Goal: Check status: Check status

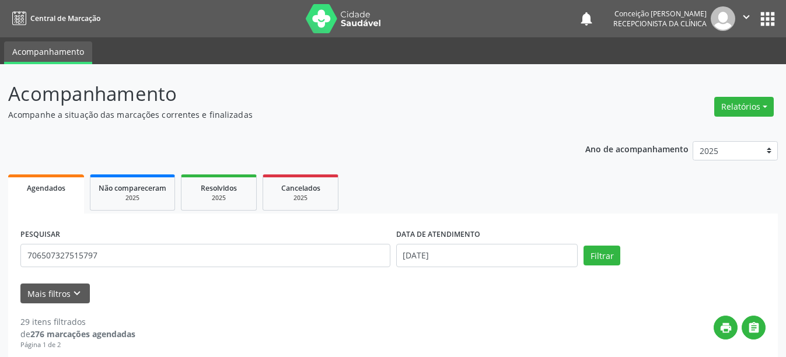
type input "706507327515797"
click at [583, 246] on button "Filtrar" at bounding box center [601, 256] width 37 height 20
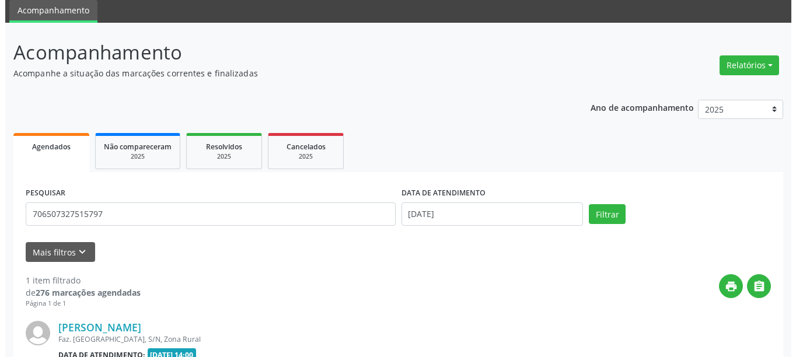
scroll to position [171, 0]
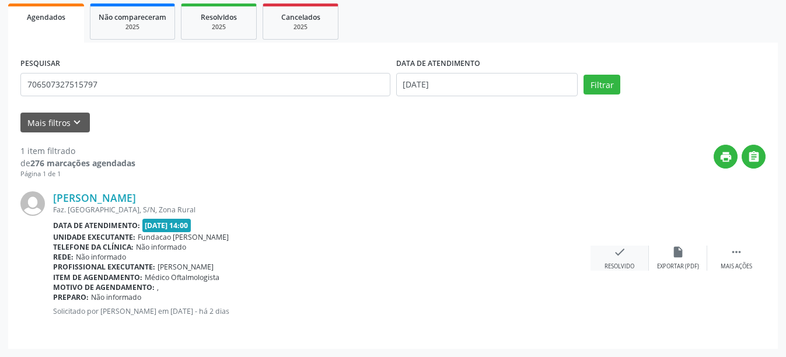
click at [624, 254] on icon "check" at bounding box center [619, 252] width 13 height 13
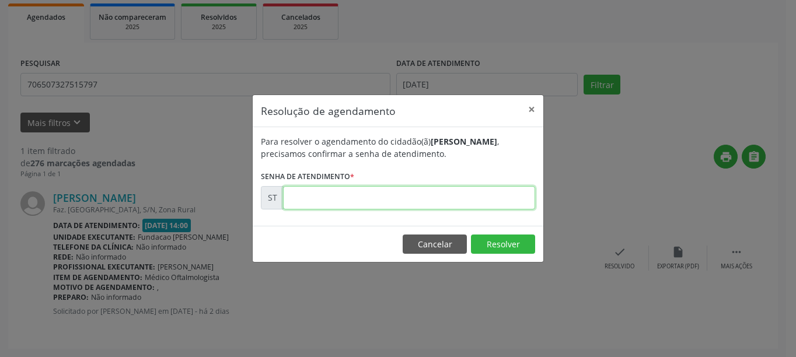
click at [413, 189] on input "text" at bounding box center [409, 197] width 252 height 23
type input "00021513"
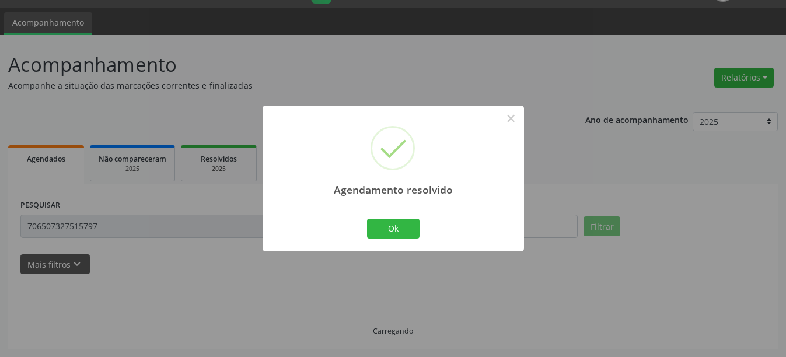
scroll to position [4, 0]
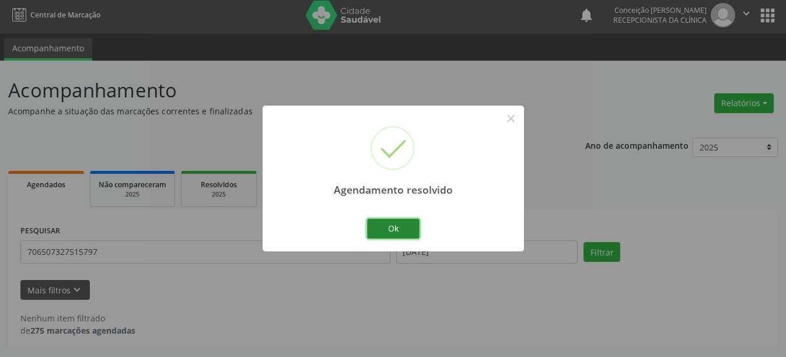
click at [408, 227] on button "Ok" at bounding box center [393, 229] width 53 height 20
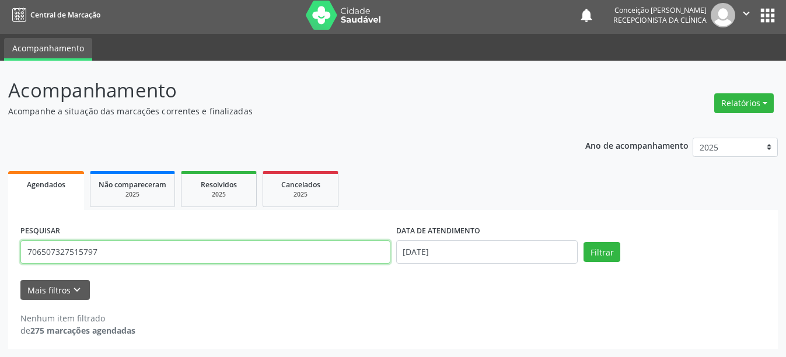
drag, startPoint x: 113, startPoint y: 246, endPoint x: 0, endPoint y: 257, distance: 113.8
click at [0, 257] on div "Acompanhamento Acompanhe a situação das marcações correntes e finalizadas Relat…" at bounding box center [393, 209] width 786 height 296
type input "704101106939871"
click at [583, 242] on button "Filtrar" at bounding box center [601, 252] width 37 height 20
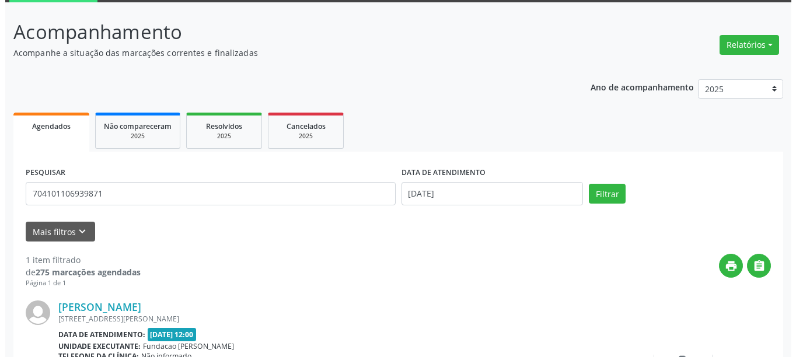
scroll to position [171, 0]
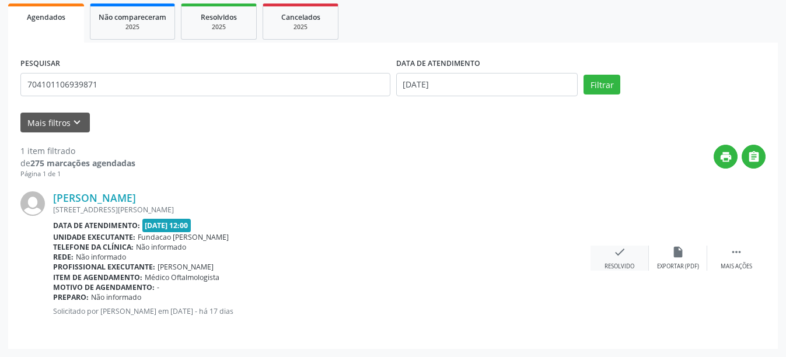
click at [600, 259] on div "check Resolvido" at bounding box center [619, 258] width 58 height 25
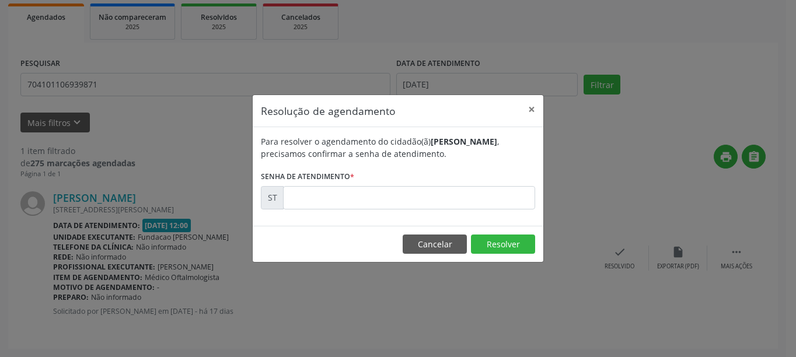
click at [626, 261] on div "Resolução de agendamento × Para resolver o agendamento do cidadão(ã) [PERSON_NA…" at bounding box center [398, 178] width 796 height 357
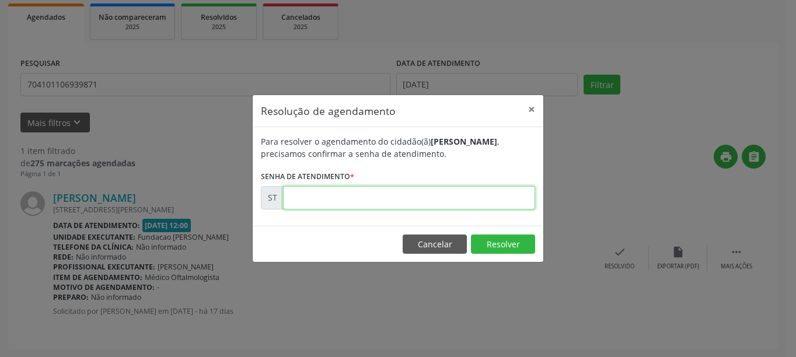
click at [337, 202] on input "text" at bounding box center [409, 197] width 252 height 23
type input "00018144"
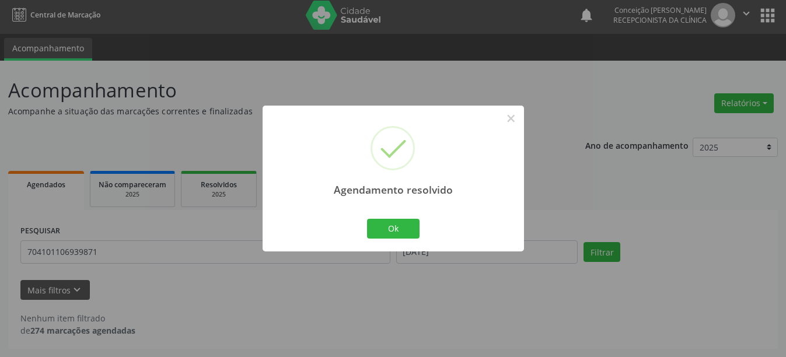
scroll to position [4, 0]
click at [403, 233] on button "Ok" at bounding box center [393, 229] width 53 height 20
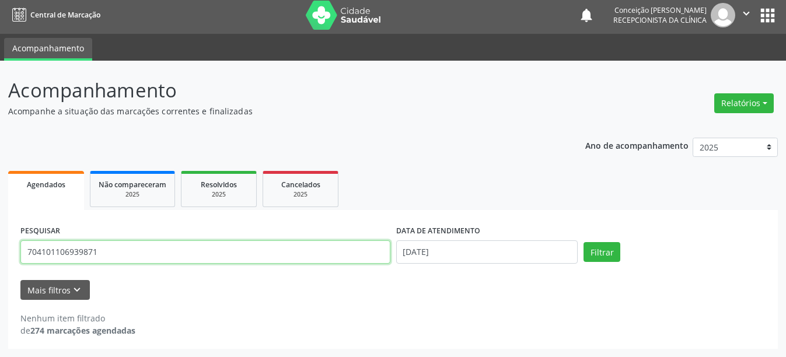
drag, startPoint x: 100, startPoint y: 252, endPoint x: 0, endPoint y: 272, distance: 101.8
click at [0, 272] on div "Acompanhamento Acompanhe a situação das marcações correntes e finalizadas Relat…" at bounding box center [393, 209] width 786 height 296
type input "165425807010008"
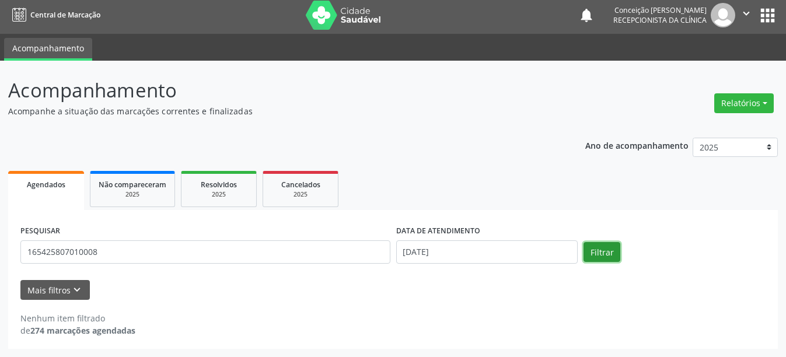
click at [605, 252] on button "Filtrar" at bounding box center [601, 252] width 37 height 20
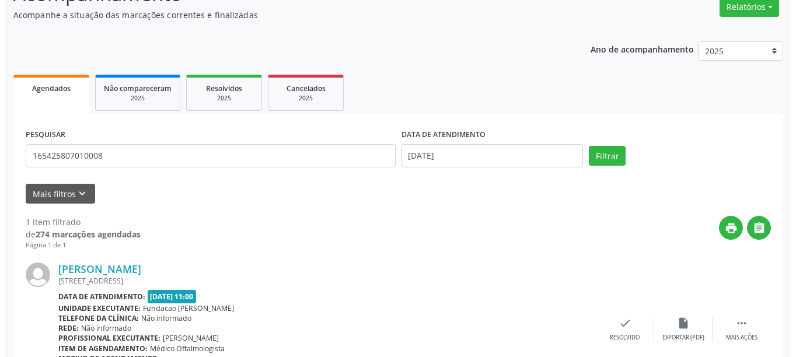
scroll to position [171, 0]
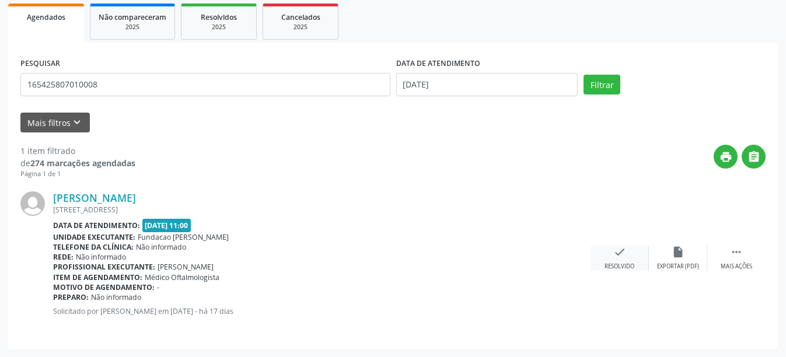
click at [620, 260] on div "check Resolvido" at bounding box center [619, 258] width 58 height 25
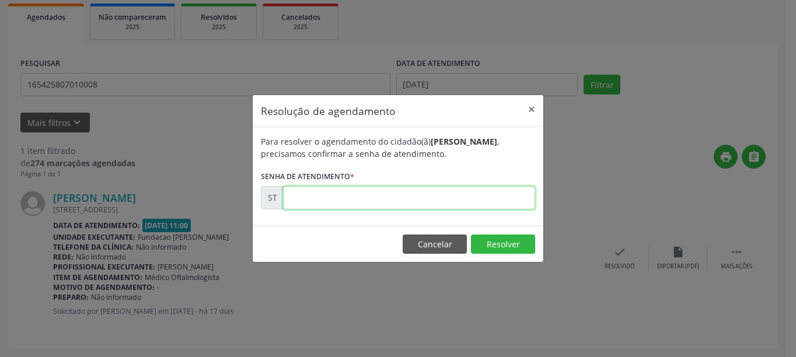
click at [398, 188] on input "text" at bounding box center [409, 197] width 252 height 23
type input "00018139"
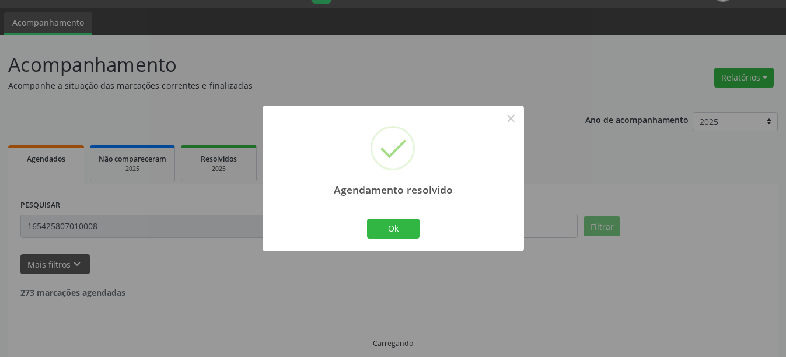
scroll to position [4, 0]
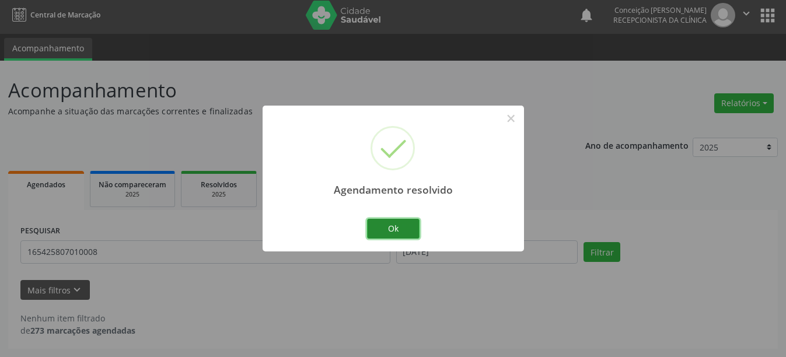
click at [404, 229] on button "Ok" at bounding box center [393, 229] width 53 height 20
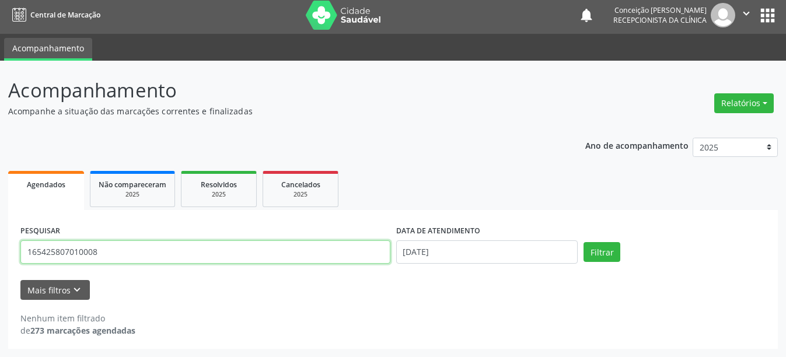
drag, startPoint x: 138, startPoint y: 249, endPoint x: 0, endPoint y: 278, distance: 140.7
click at [0, 278] on div "Acompanhamento Acompanhe a situação das marcações correntes e finalizadas Relat…" at bounding box center [393, 209] width 786 height 296
type input "898002988526712"
click at [583, 242] on button "Filtrar" at bounding box center [601, 252] width 37 height 20
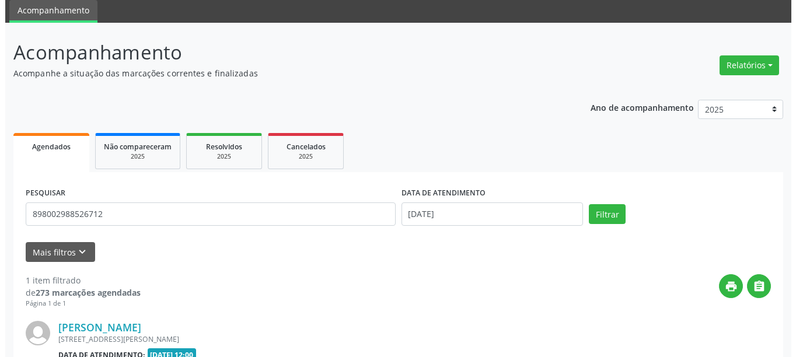
scroll to position [158, 0]
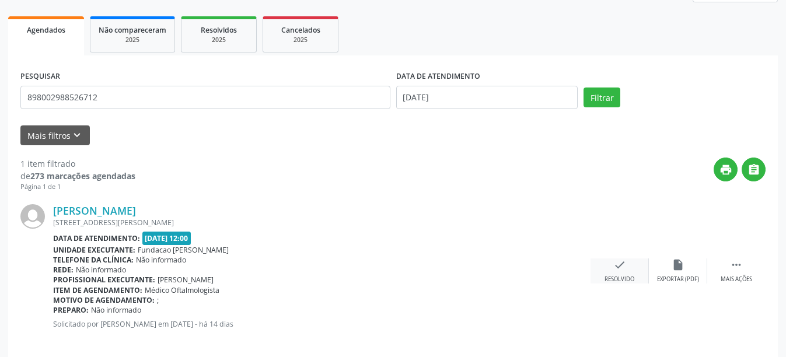
click at [631, 267] on div "check Resolvido" at bounding box center [619, 270] width 58 height 25
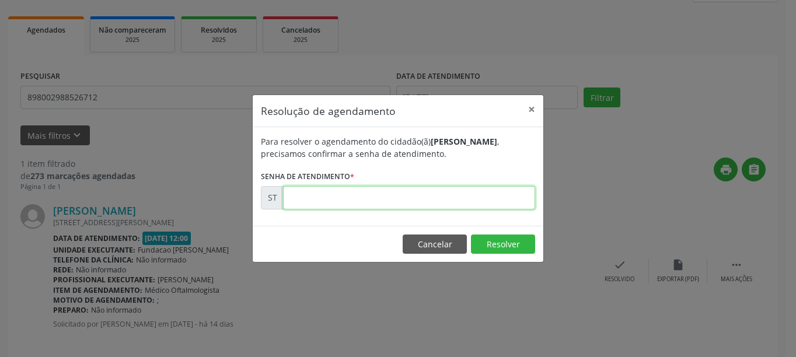
click at [340, 194] on input "text" at bounding box center [409, 197] width 252 height 23
type input "00019595"
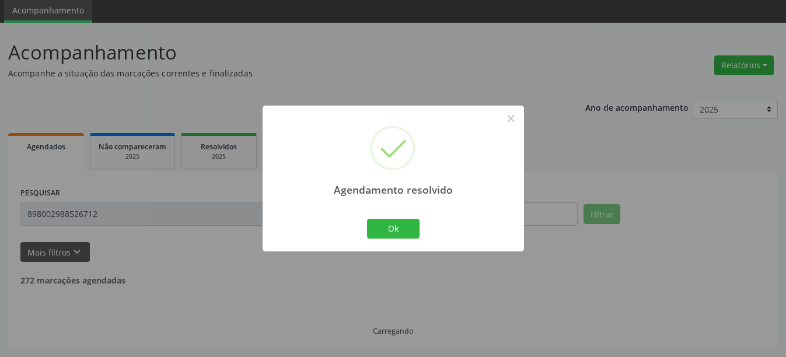
scroll to position [4, 0]
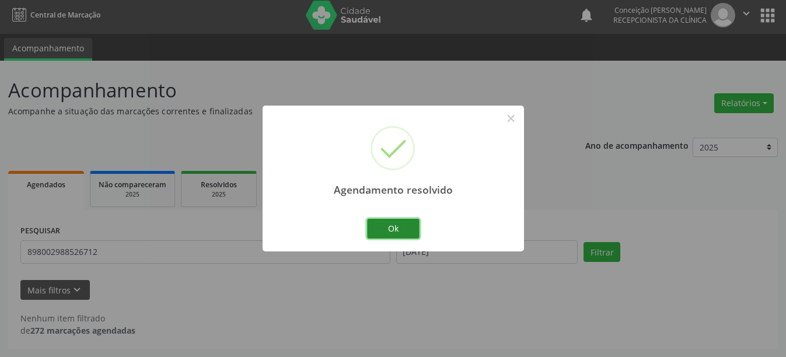
click at [382, 225] on button "Ok" at bounding box center [393, 229] width 53 height 20
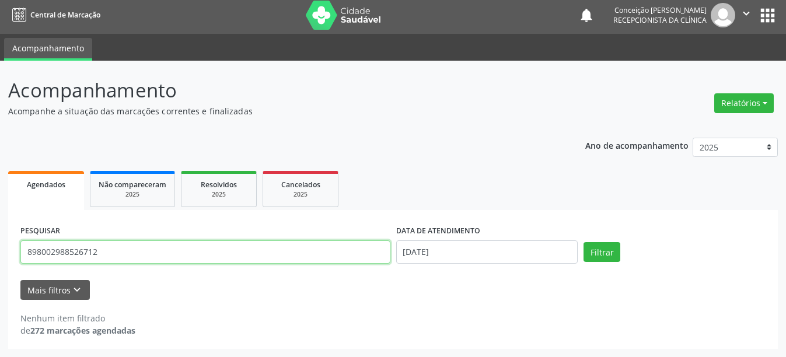
drag, startPoint x: 124, startPoint y: 255, endPoint x: 0, endPoint y: 221, distance: 128.2
click at [0, 221] on div "Acompanhamento Acompanhe a situação das marcações correntes e finalizadas Relat…" at bounding box center [393, 209] width 786 height 296
type input "708105571653638"
click at [583, 242] on button "Filtrar" at bounding box center [601, 252] width 37 height 20
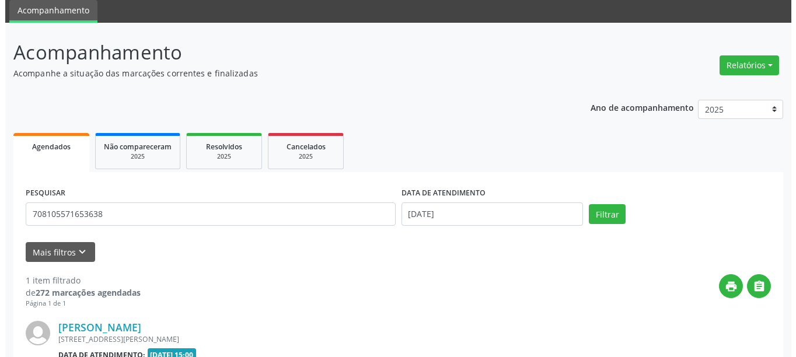
scroll to position [158, 0]
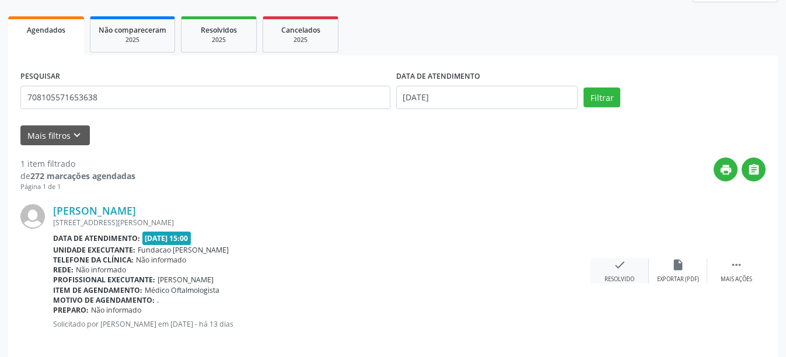
click at [636, 267] on div "check Resolvido" at bounding box center [619, 270] width 58 height 25
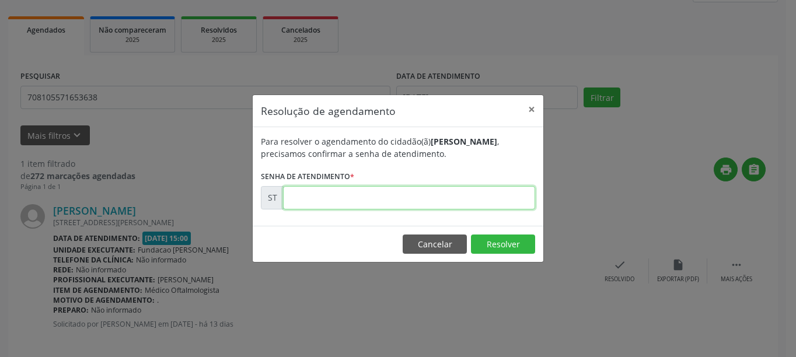
click at [303, 202] on input "text" at bounding box center [409, 197] width 252 height 23
type input "00020017"
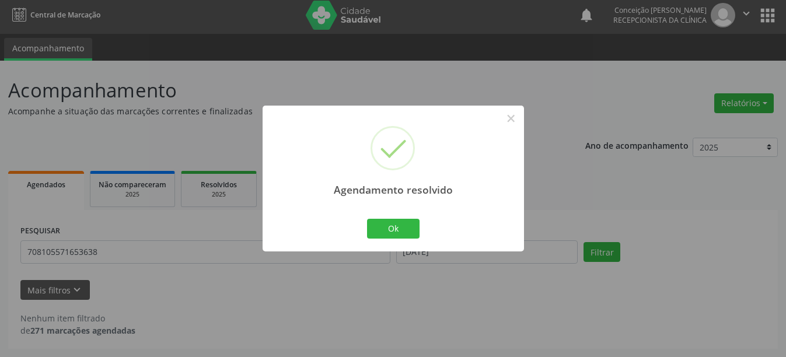
scroll to position [4, 0]
click at [395, 232] on button "Ok" at bounding box center [393, 229] width 53 height 20
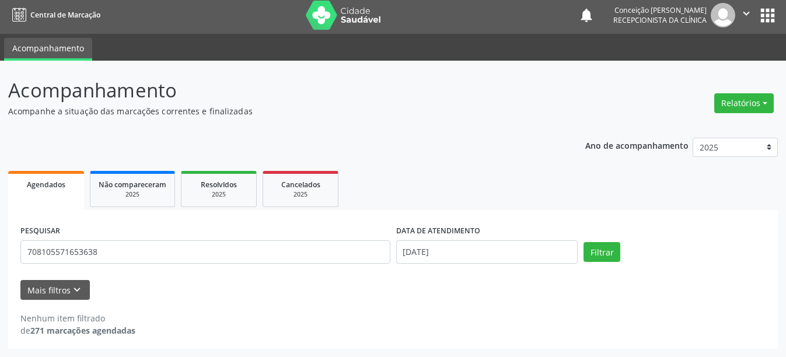
drag, startPoint x: 157, startPoint y: 268, endPoint x: 0, endPoint y: 258, distance: 157.2
click at [0, 258] on div "Acompanhamento Acompanhe a situação das marcações correntes e finalizadas Relat…" at bounding box center [393, 209] width 786 height 296
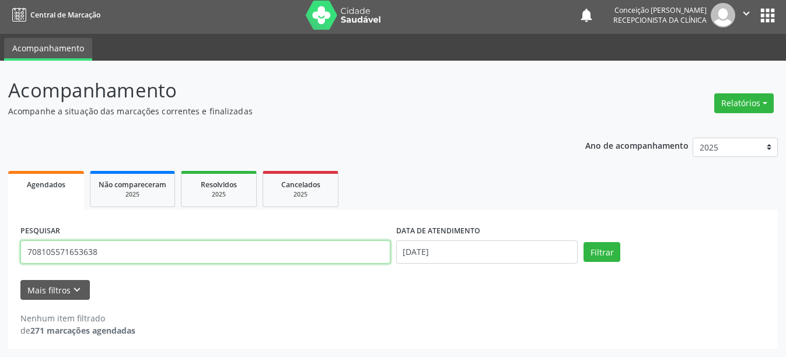
drag, startPoint x: 81, startPoint y: 258, endPoint x: 0, endPoint y: 244, distance: 81.6
click at [0, 244] on div "Acompanhamento Acompanhe a situação das marcações correntes e finalizadas Relat…" at bounding box center [393, 209] width 786 height 296
type input "708604009988686"
click at [583, 242] on button "Filtrar" at bounding box center [601, 252] width 37 height 20
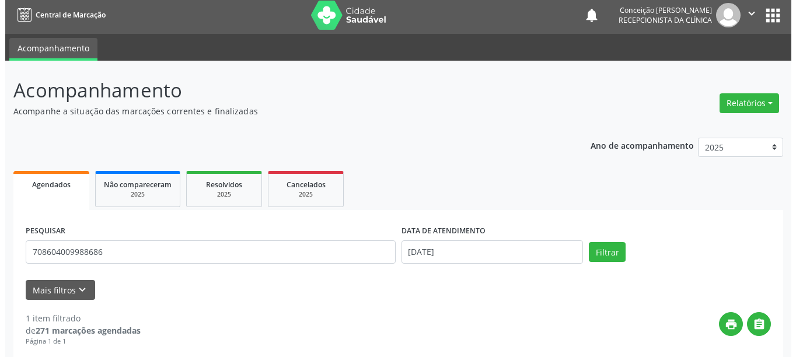
scroll to position [171, 0]
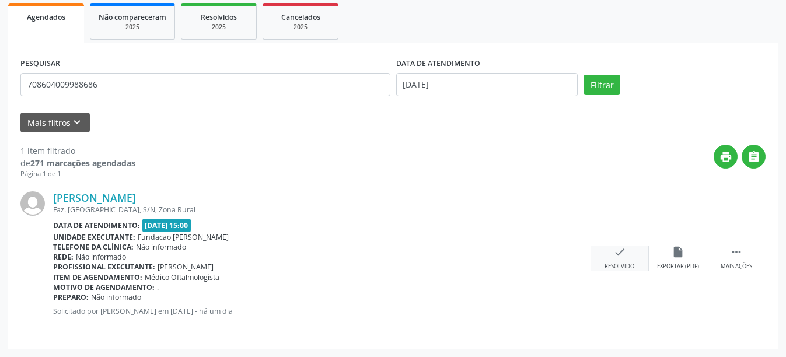
click at [622, 263] on div "Resolvido" at bounding box center [619, 267] width 30 height 8
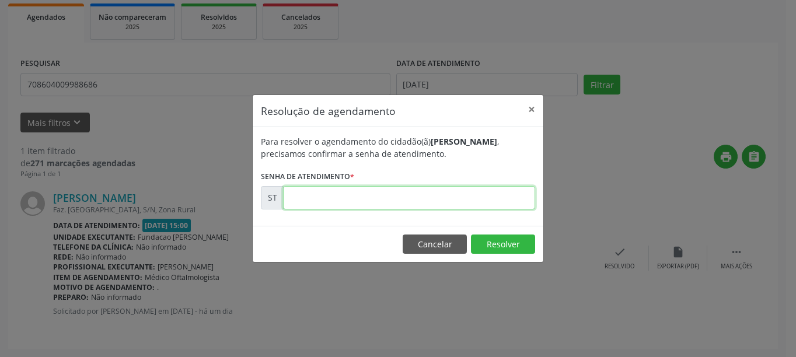
click at [380, 197] on input "text" at bounding box center [409, 197] width 252 height 23
type input "00021657"
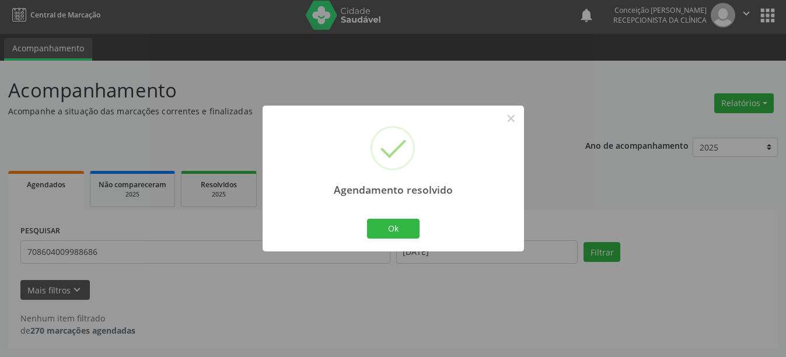
scroll to position [4, 0]
click at [395, 239] on div "Ok Cancel" at bounding box center [393, 228] width 58 height 25
click at [395, 232] on button "Ok" at bounding box center [393, 229] width 53 height 20
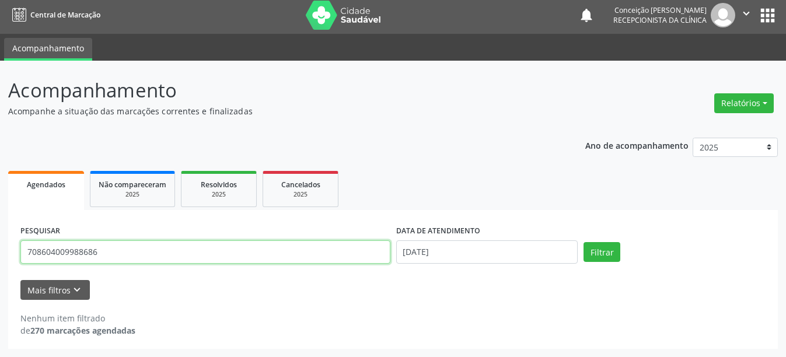
drag, startPoint x: 91, startPoint y: 258, endPoint x: 0, endPoint y: 255, distance: 91.1
click at [0, 255] on div "Acompanhamento Acompanhe a situação das marcações correntes e finalizadas Relat…" at bounding box center [393, 209] width 786 height 296
type input "164261325600009"
click at [583, 242] on button "Filtrar" at bounding box center [601, 252] width 37 height 20
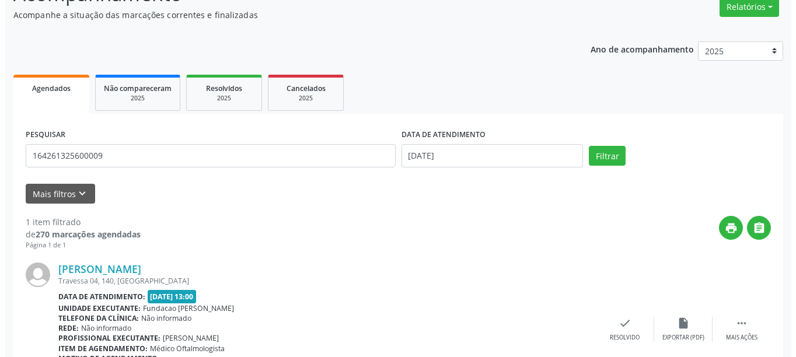
scroll to position [158, 0]
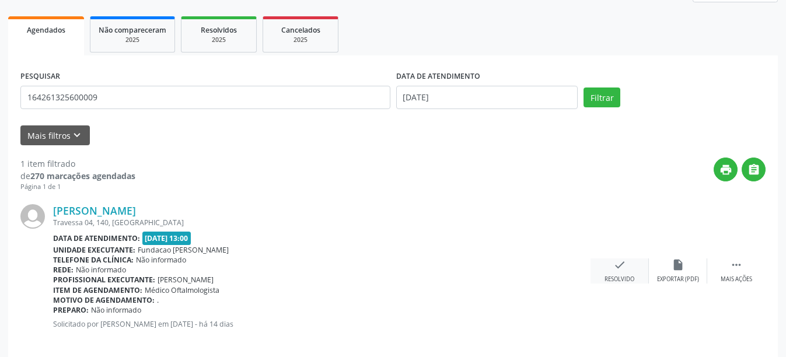
click at [617, 276] on div "Resolvido" at bounding box center [619, 279] width 30 height 8
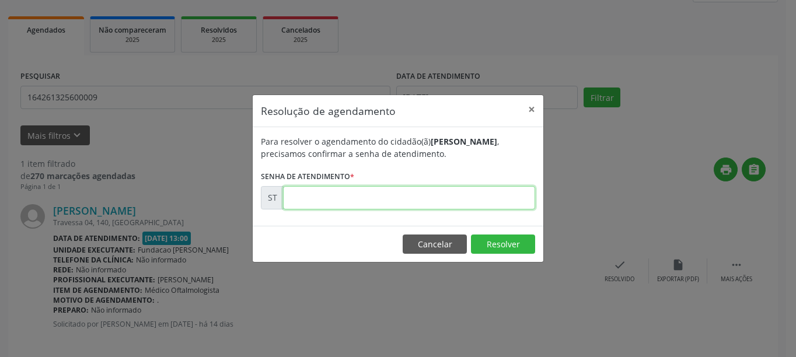
click at [351, 189] on input "text" at bounding box center [409, 197] width 252 height 23
type input "00019598"
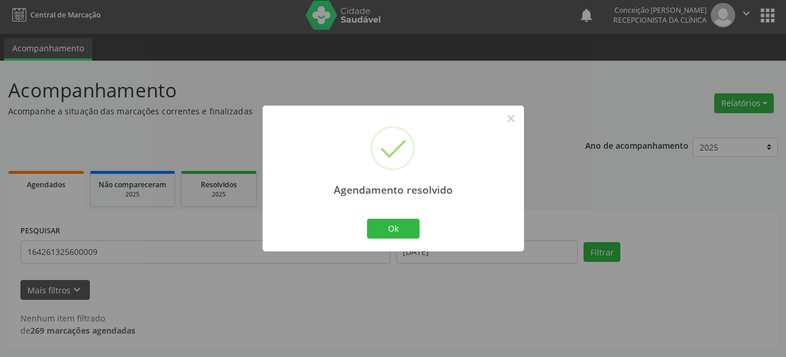
scroll to position [4, 0]
click at [394, 224] on button "Ok" at bounding box center [393, 229] width 53 height 20
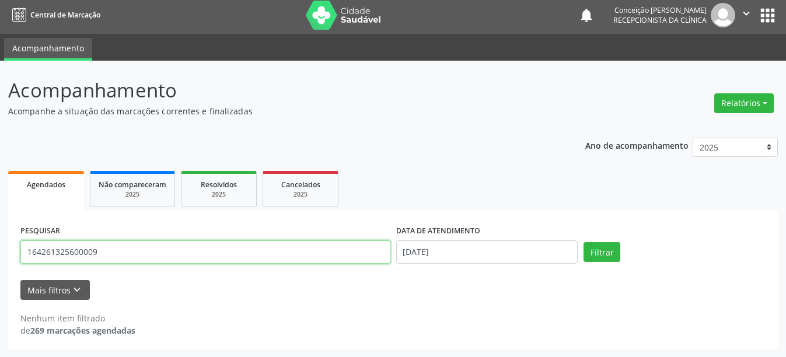
drag, startPoint x: 98, startPoint y: 251, endPoint x: 0, endPoint y: 235, distance: 99.4
click at [0, 235] on div "Acompanhamento Acompanhe a situação das marcações correntes e finalizadas Relat…" at bounding box center [393, 209] width 786 height 296
type input "709602675620176"
click at [583, 242] on button "Filtrar" at bounding box center [601, 252] width 37 height 20
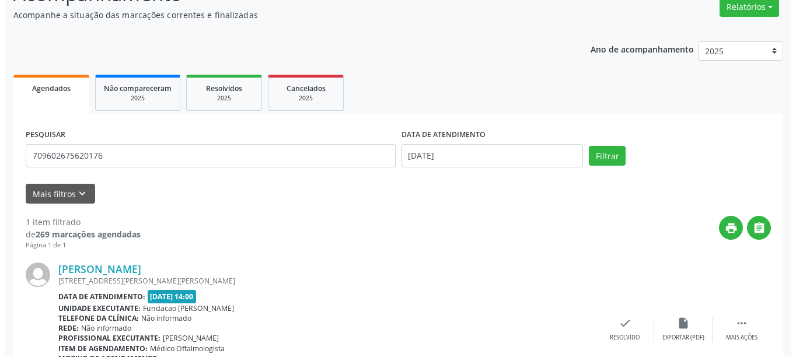
scroll to position [171, 0]
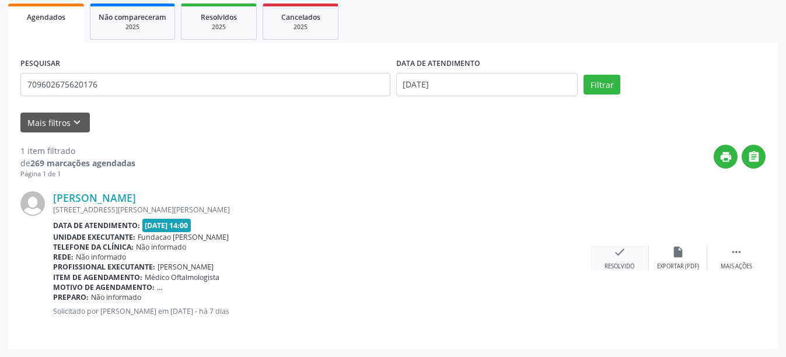
click at [631, 263] on div "Resolvido" at bounding box center [619, 267] width 30 height 8
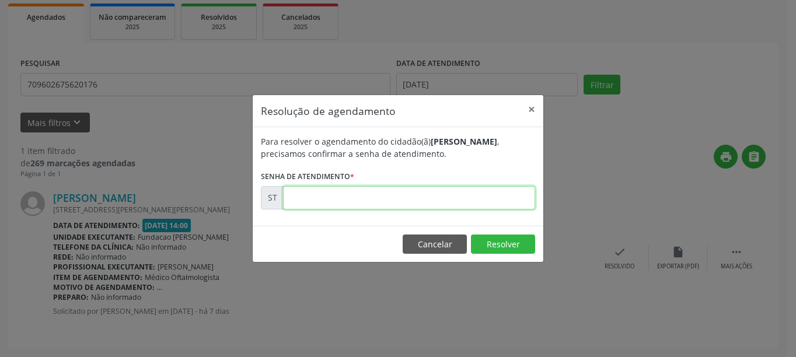
click at [323, 198] on input "text" at bounding box center [409, 197] width 252 height 23
type input "00021311"
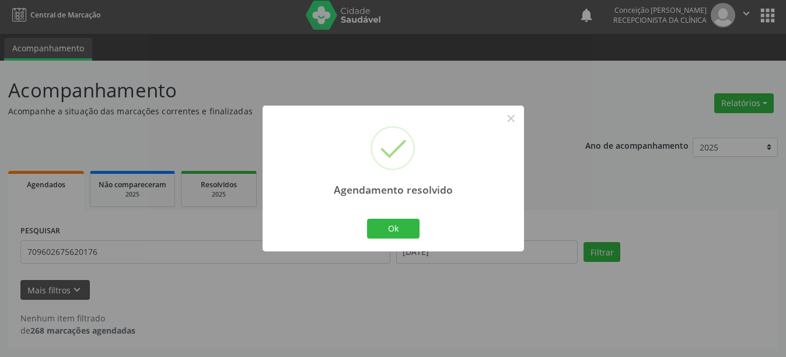
scroll to position [4, 0]
click at [420, 228] on div "Ok Cancel" at bounding box center [393, 228] width 58 height 25
click at [404, 229] on button "Ok" at bounding box center [393, 229] width 53 height 20
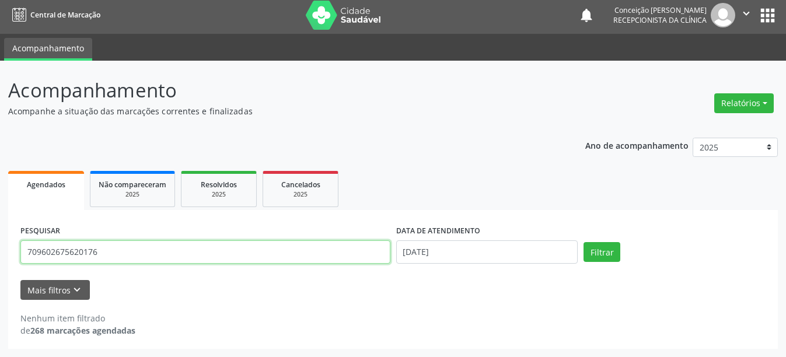
drag, startPoint x: 112, startPoint y: 252, endPoint x: 0, endPoint y: 241, distance: 112.6
click at [0, 241] on div "Acompanhamento Acompanhe a situação das marcações correntes e finalizadas Relat…" at bounding box center [393, 209] width 786 height 296
type input "700006613034201"
click at [583, 242] on button "Filtrar" at bounding box center [601, 252] width 37 height 20
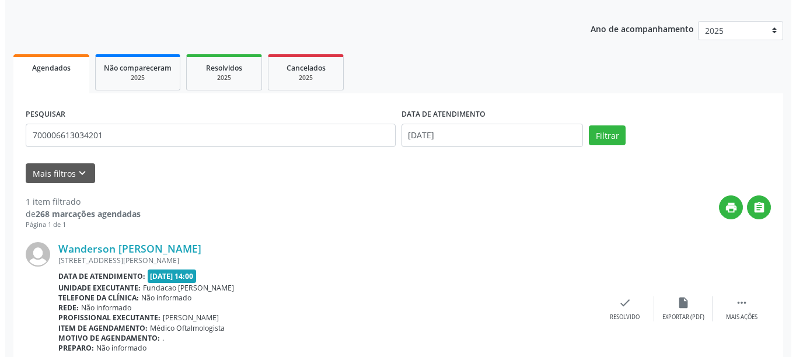
scroll to position [171, 0]
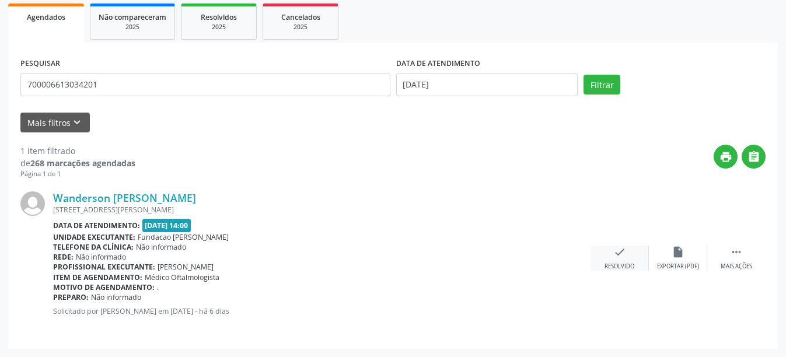
click at [632, 250] on div "check Resolvido" at bounding box center [619, 258] width 58 height 25
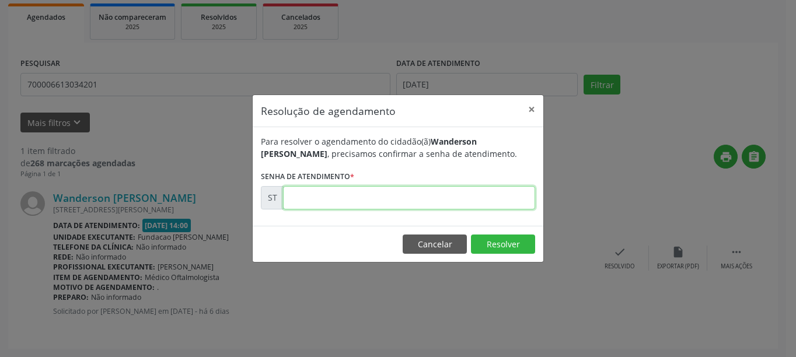
click at [411, 196] on input "text" at bounding box center [409, 197] width 252 height 23
type input "00021379"
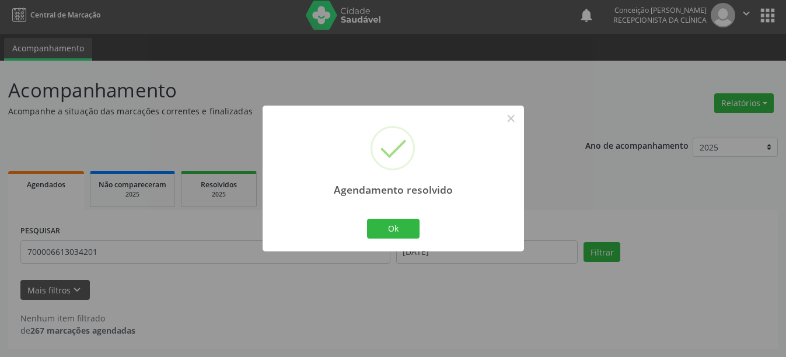
scroll to position [4, 0]
click at [384, 231] on button "Ok" at bounding box center [393, 229] width 53 height 20
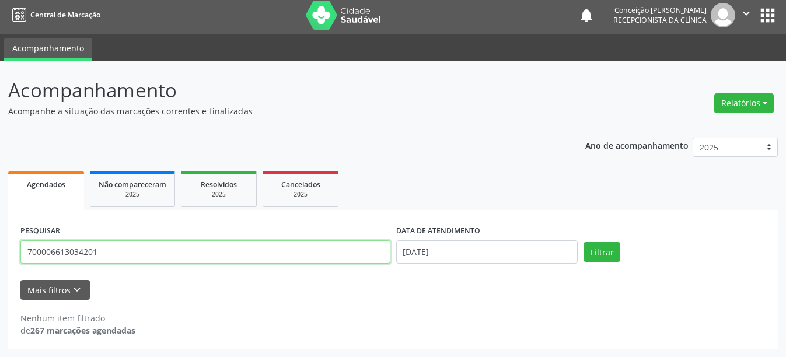
drag, startPoint x: 123, startPoint y: 259, endPoint x: 0, endPoint y: 239, distance: 124.1
click at [0, 239] on div "Acompanhamento Acompanhe a situação das marcações correntes e finalizadas Relat…" at bounding box center [393, 209] width 786 height 296
type input "898003910756346"
click at [583, 242] on button "Filtrar" at bounding box center [601, 252] width 37 height 20
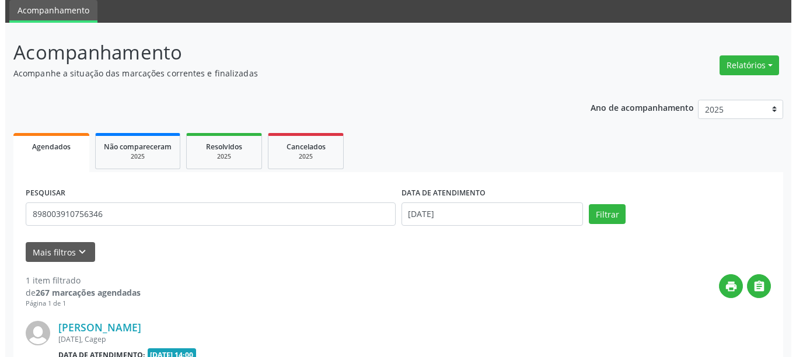
scroll to position [158, 0]
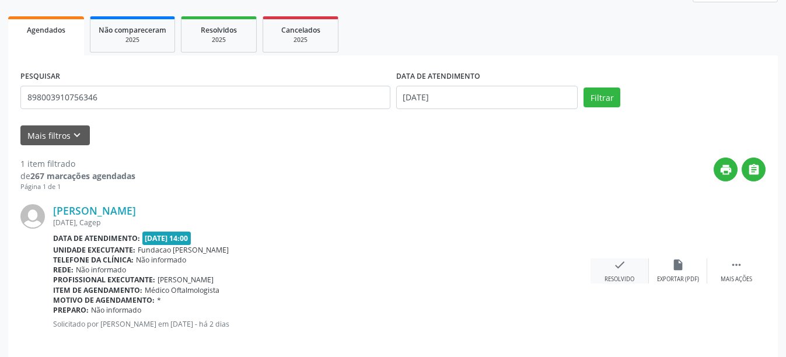
click at [624, 282] on div "Resolvido" at bounding box center [619, 279] width 30 height 8
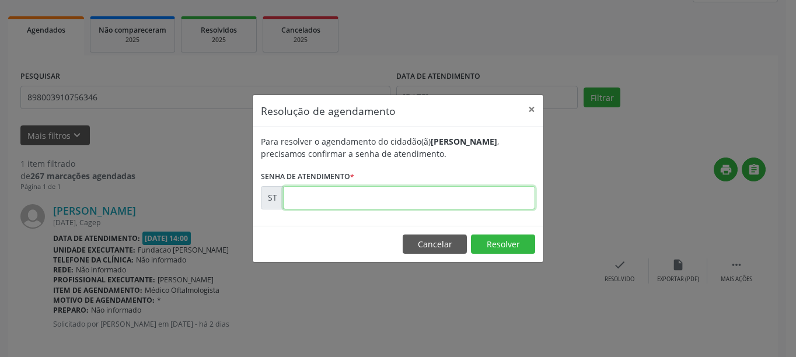
click at [312, 195] on input "text" at bounding box center [409, 197] width 252 height 23
type input "00021555"
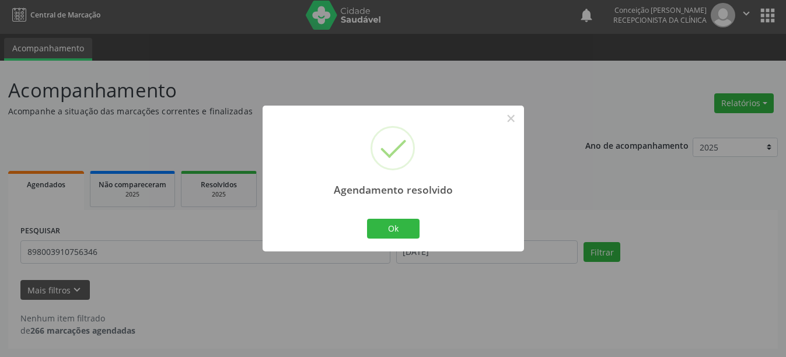
scroll to position [4, 0]
click at [411, 234] on button "Ok" at bounding box center [393, 229] width 53 height 20
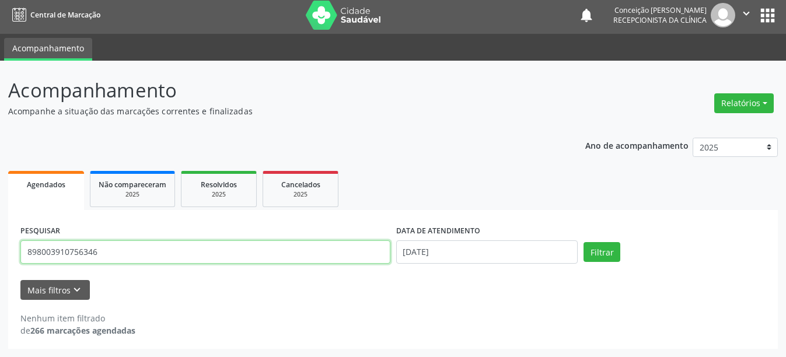
drag, startPoint x: 109, startPoint y: 252, endPoint x: 0, endPoint y: 253, distance: 109.1
click at [0, 253] on div "Acompanhamento Acompanhe a situação das marcações correntes e finalizadas Relat…" at bounding box center [393, 209] width 786 height 296
type input "898002968278322"
click at [583, 242] on button "Filtrar" at bounding box center [601, 252] width 37 height 20
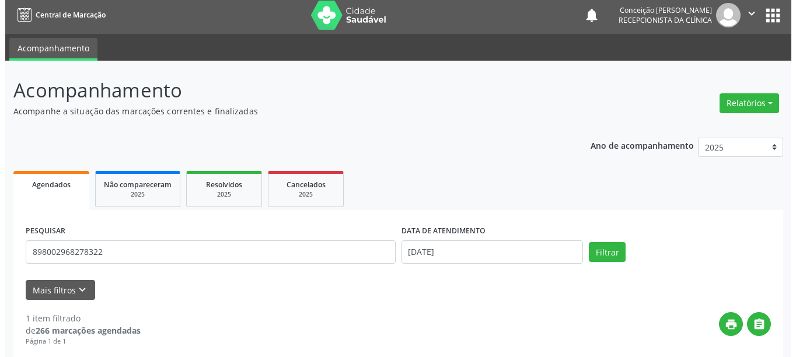
scroll to position [120, 0]
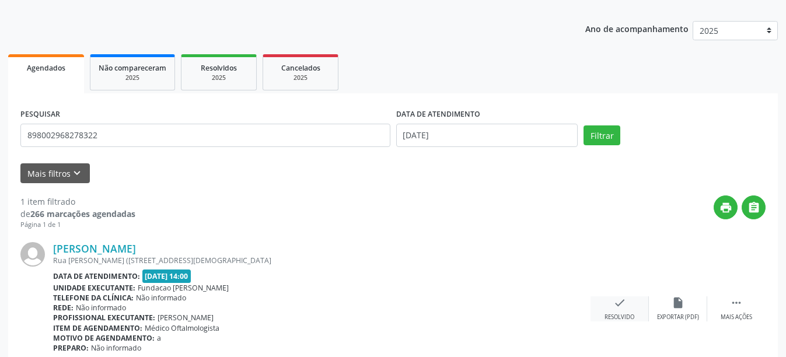
click at [621, 301] on icon "check" at bounding box center [619, 302] width 13 height 13
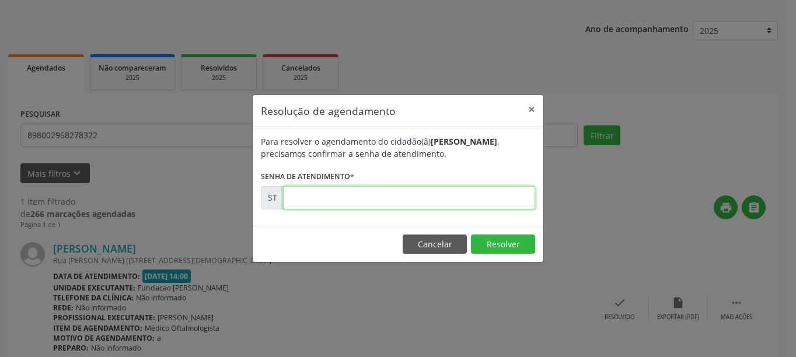
click at [364, 199] on input "text" at bounding box center [409, 197] width 252 height 23
type input "00021524"
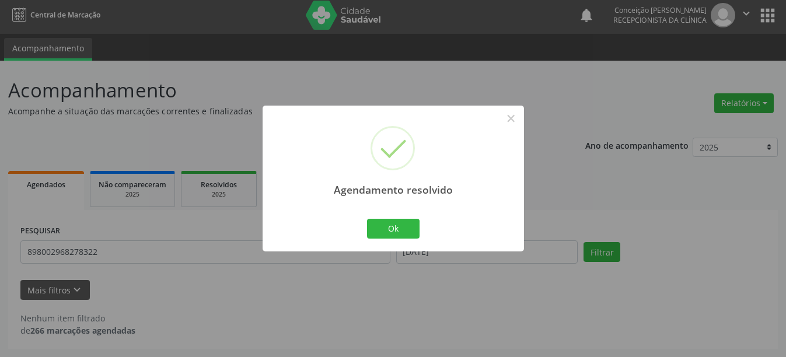
scroll to position [4, 0]
click at [397, 229] on button "Ok" at bounding box center [393, 229] width 53 height 20
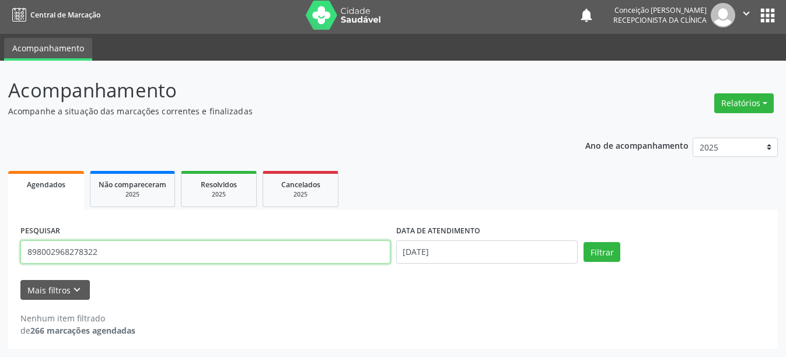
drag, startPoint x: 88, startPoint y: 254, endPoint x: 0, endPoint y: 242, distance: 89.0
click at [0, 242] on div "Acompanhamento Acompanhe a situação das marcações correntes e finalizadas Relat…" at bounding box center [393, 209] width 786 height 296
type input "700005905350501"
click at [583, 242] on button "Filtrar" at bounding box center [601, 252] width 37 height 20
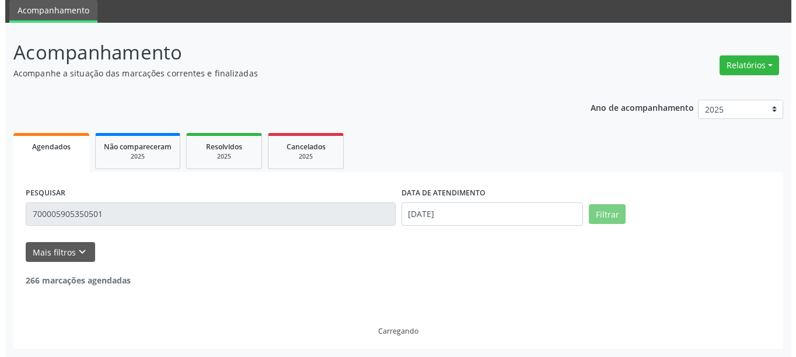
scroll to position [171, 0]
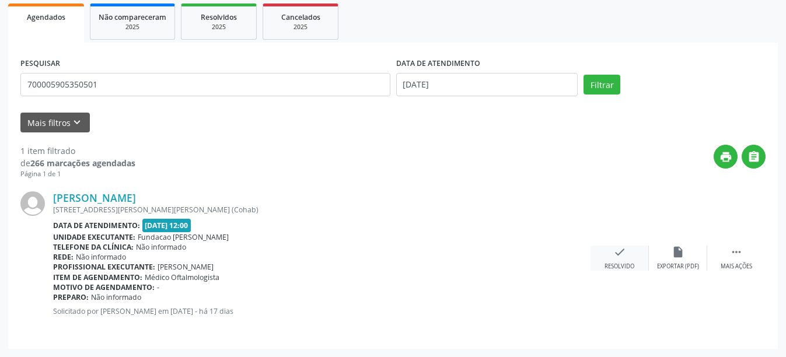
click at [613, 257] on icon "check" at bounding box center [619, 252] width 13 height 13
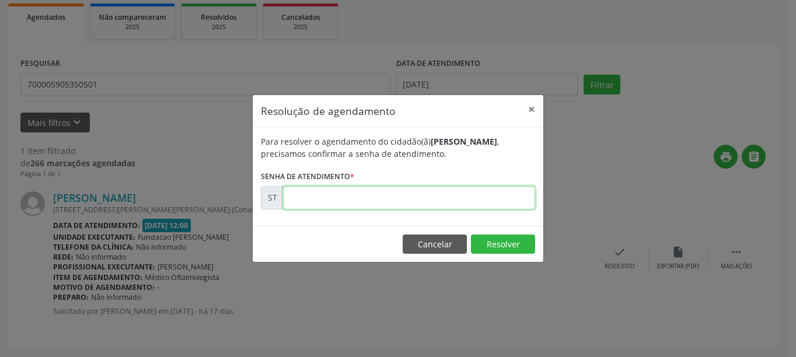
click at [337, 196] on input "text" at bounding box center [409, 197] width 252 height 23
type input "00018143"
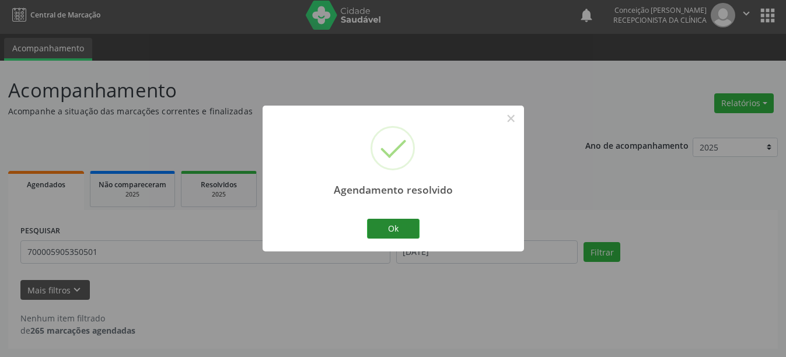
scroll to position [4, 0]
click at [402, 226] on button "Ok" at bounding box center [393, 229] width 53 height 20
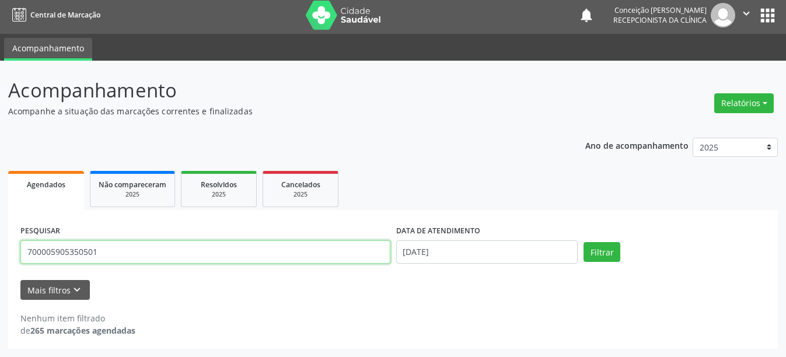
drag, startPoint x: 123, startPoint y: 250, endPoint x: 0, endPoint y: 261, distance: 123.6
click at [0, 261] on div "Acompanhamento Acompanhe a situação das marcações correntes e finalizadas Relat…" at bounding box center [393, 209] width 786 height 296
type input "703200611215699"
click at [583, 242] on button "Filtrar" at bounding box center [601, 252] width 37 height 20
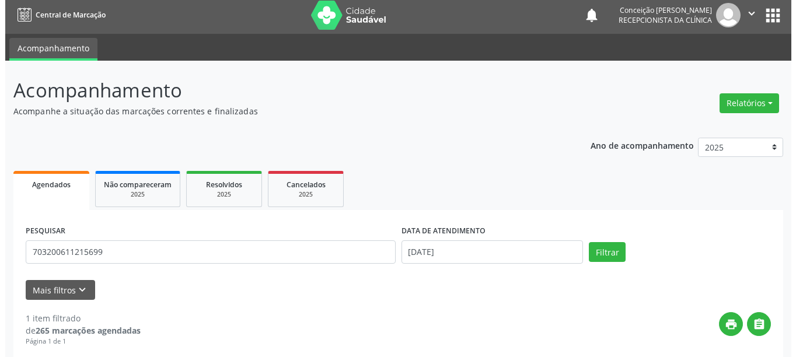
scroll to position [171, 0]
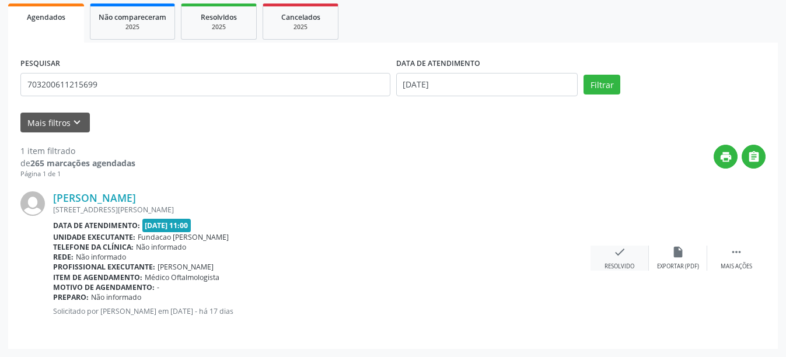
click at [618, 253] on icon "check" at bounding box center [619, 252] width 13 height 13
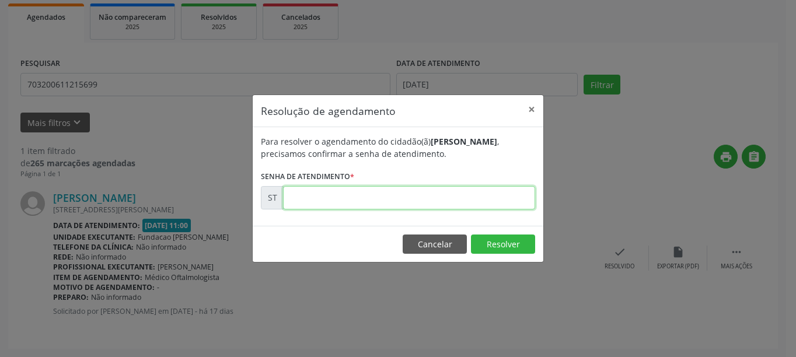
click at [307, 204] on input "text" at bounding box center [409, 197] width 252 height 23
type input "00018127"
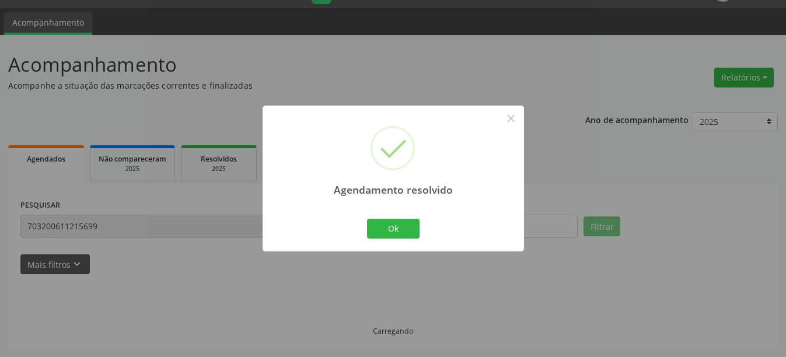
scroll to position [4, 0]
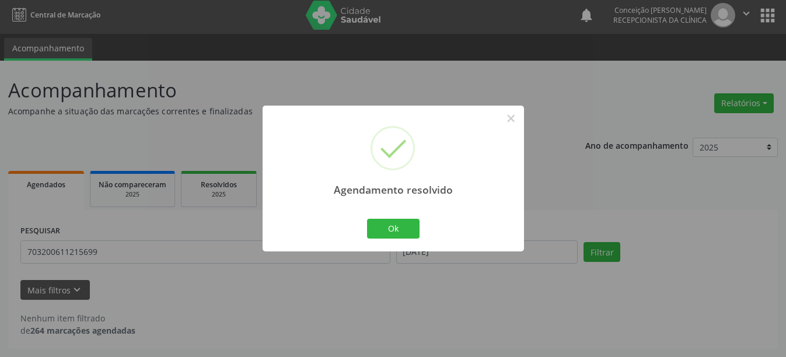
click at [422, 233] on div "Agendamento resolvido × Ok Cancel" at bounding box center [393, 178] width 261 height 145
click at [396, 225] on button "Ok" at bounding box center [393, 229] width 53 height 20
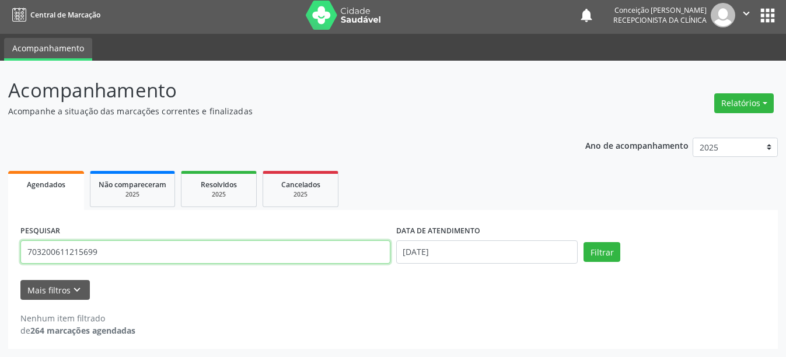
drag, startPoint x: 99, startPoint y: 253, endPoint x: 0, endPoint y: 247, distance: 99.3
click at [0, 247] on div "Acompanhamento Acompanhe a situação das marcações correntes e finalizadas Relat…" at bounding box center [393, 209] width 786 height 296
type input "708201631788440"
click at [583, 242] on button "Filtrar" at bounding box center [601, 252] width 37 height 20
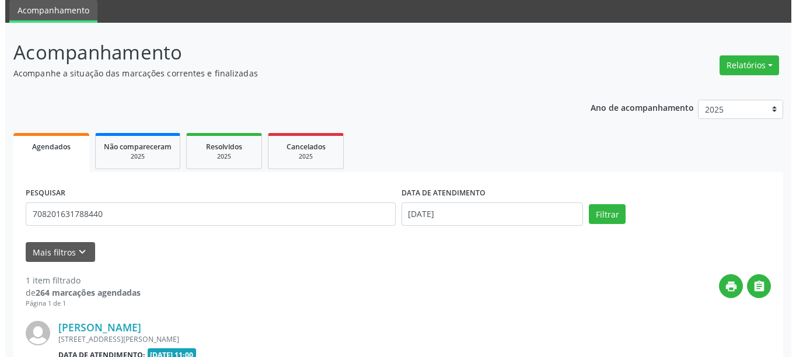
scroll to position [171, 0]
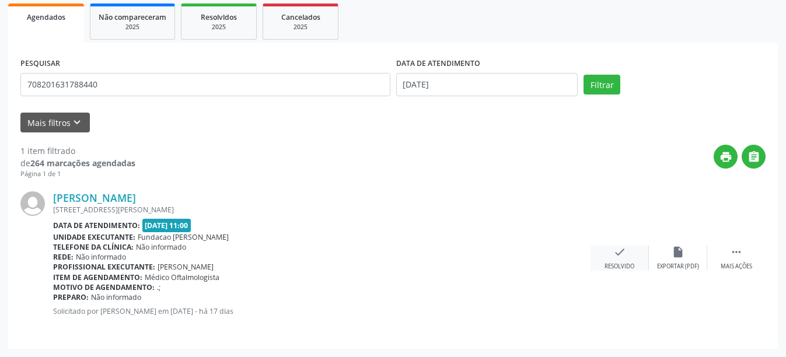
click at [625, 260] on div "check Resolvido" at bounding box center [619, 258] width 58 height 25
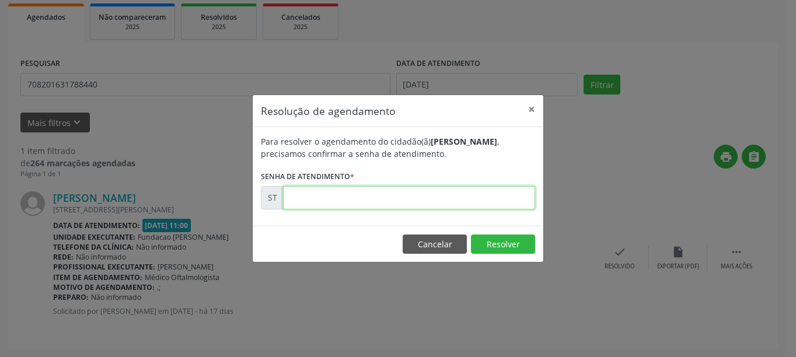
click at [370, 206] on input "text" at bounding box center [409, 197] width 252 height 23
type input "00018005"
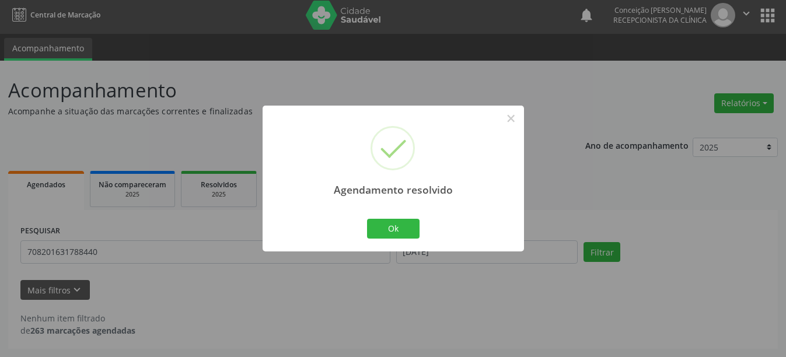
scroll to position [4, 0]
click at [397, 230] on button "Ok" at bounding box center [393, 229] width 53 height 20
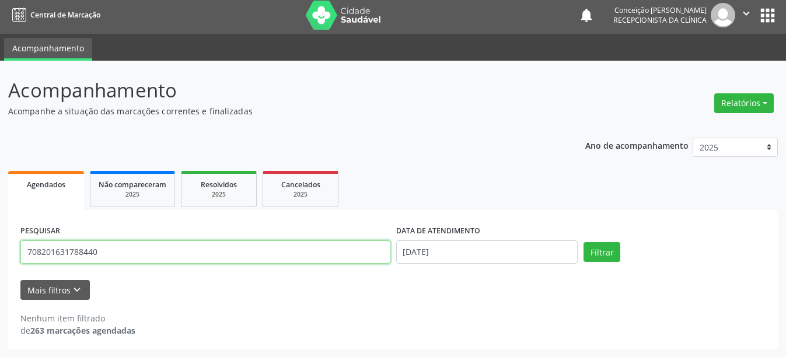
drag, startPoint x: 33, startPoint y: 260, endPoint x: 0, endPoint y: 262, distance: 32.7
click at [0, 262] on div "Acompanhamento Acompanhe a situação das marcações correntes e finalizadas Relat…" at bounding box center [393, 209] width 786 height 296
type input "703402235584518"
click at [583, 242] on button "Filtrar" at bounding box center [601, 252] width 37 height 20
drag, startPoint x: 119, startPoint y: 256, endPoint x: 0, endPoint y: 255, distance: 119.0
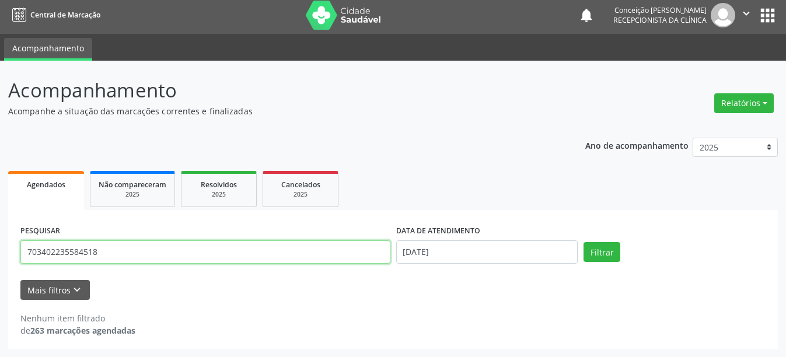
click at [0, 255] on div "Acompanhamento Acompanhe a situação das marcações correntes e finalizadas Relat…" at bounding box center [393, 209] width 786 height 296
type input "703402236584518"
click at [583, 242] on button "Filtrar" at bounding box center [601, 252] width 37 height 20
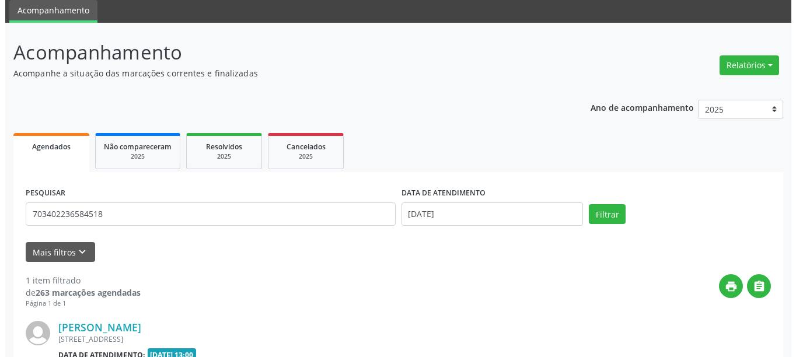
scroll to position [158, 0]
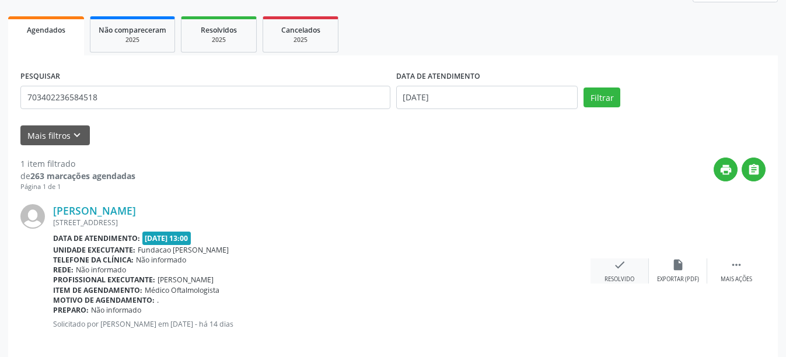
click at [620, 280] on div "Resolvido" at bounding box center [619, 279] width 30 height 8
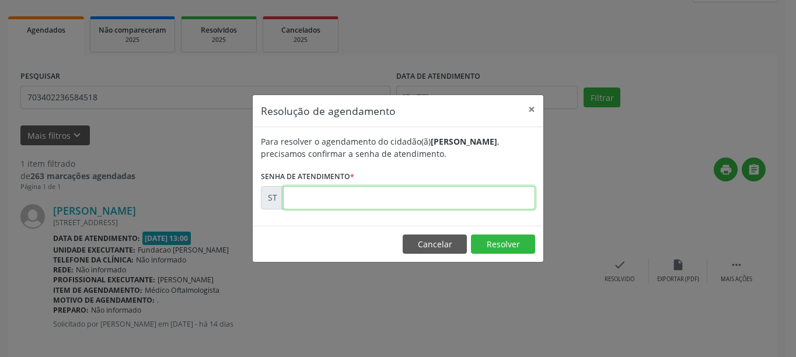
click at [375, 205] on input "text" at bounding box center [409, 197] width 252 height 23
type input "00019609"
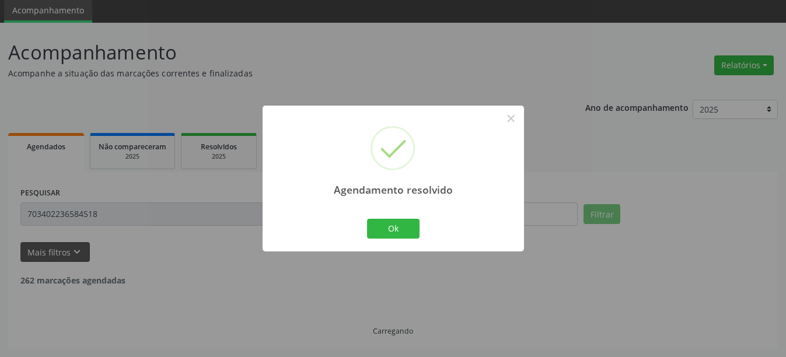
scroll to position [4, 0]
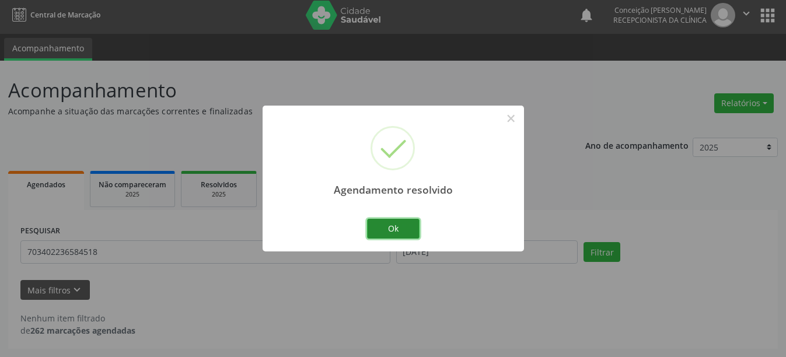
click at [400, 233] on button "Ok" at bounding box center [393, 229] width 53 height 20
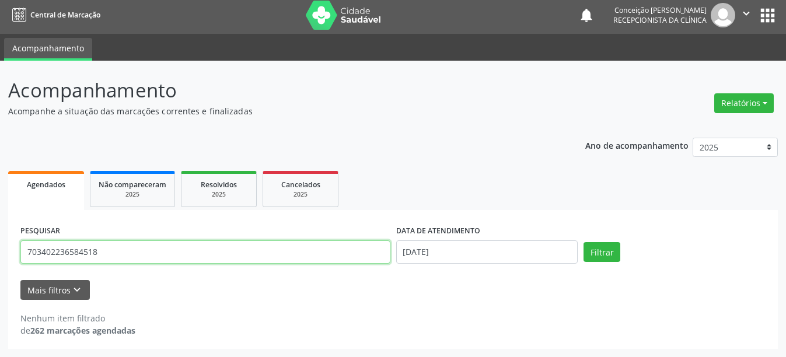
drag, startPoint x: 110, startPoint y: 252, endPoint x: 0, endPoint y: 253, distance: 109.7
click at [0, 253] on div "Acompanhamento Acompanhe a situação das marcações correntes e finalizadas Relat…" at bounding box center [393, 209] width 786 height 296
type input "166019342170004"
click at [583, 242] on button "Filtrar" at bounding box center [601, 252] width 37 height 20
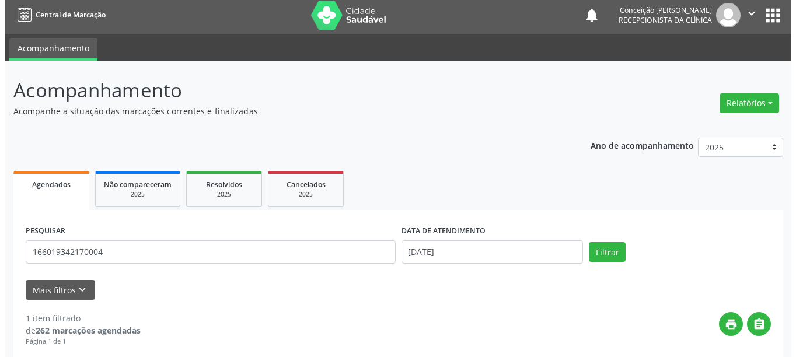
scroll to position [171, 0]
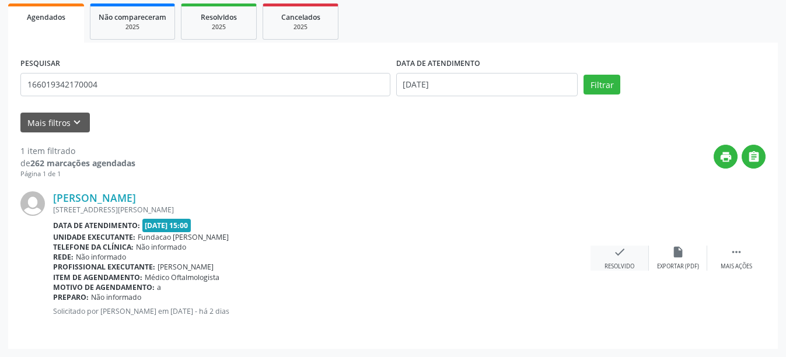
click at [628, 257] on div "check Resolvido" at bounding box center [619, 258] width 58 height 25
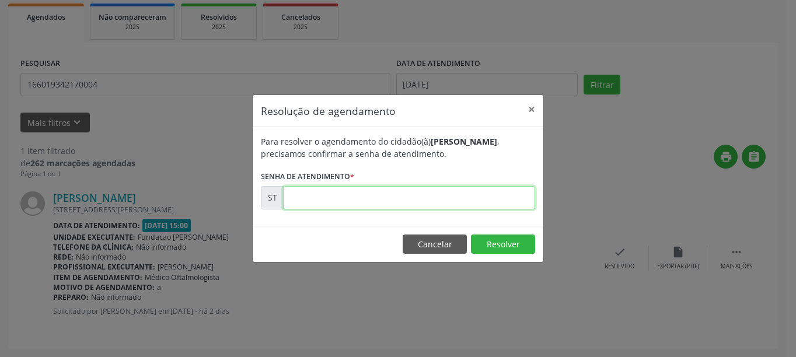
click at [422, 191] on input "text" at bounding box center [409, 197] width 252 height 23
type input "00021587"
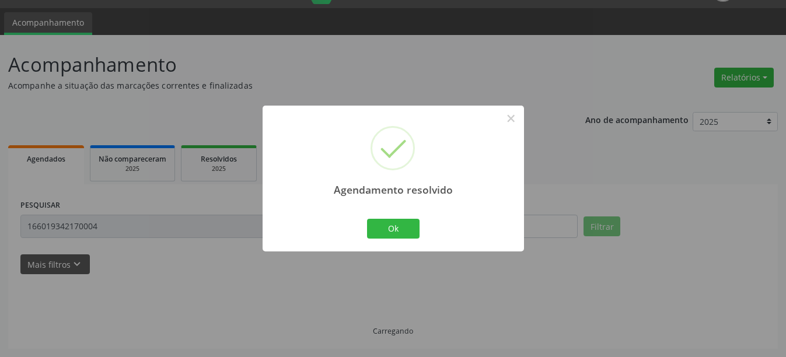
scroll to position [4, 0]
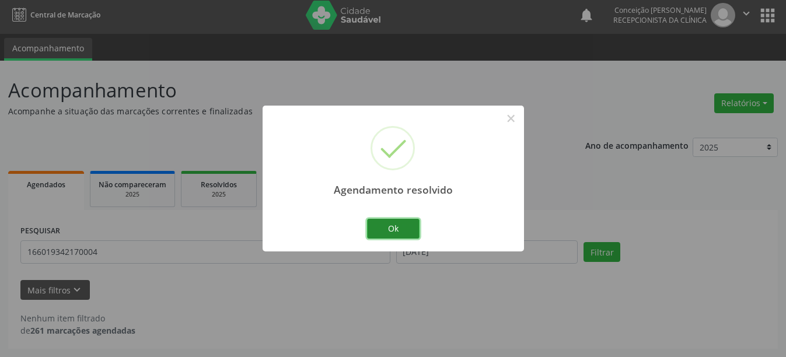
click at [382, 231] on button "Ok" at bounding box center [393, 229] width 53 height 20
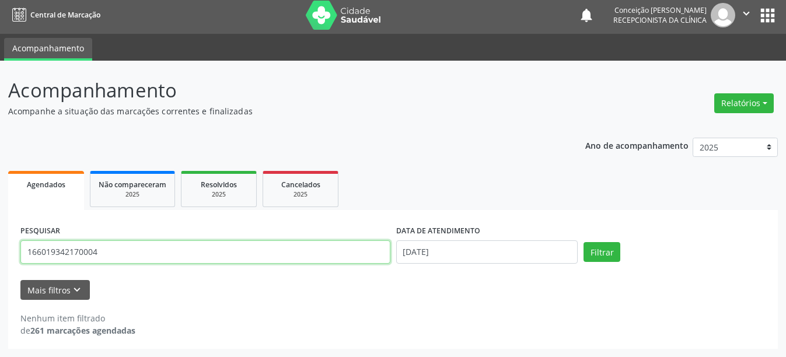
drag, startPoint x: 115, startPoint y: 260, endPoint x: 0, endPoint y: 242, distance: 116.4
click at [0, 242] on div "Acompanhamento Acompanhe a situação das marcações correntes e finalizadas Relat…" at bounding box center [393, 209] width 786 height 296
type input "166019361390006"
click at [583, 242] on button "Filtrar" at bounding box center [601, 252] width 37 height 20
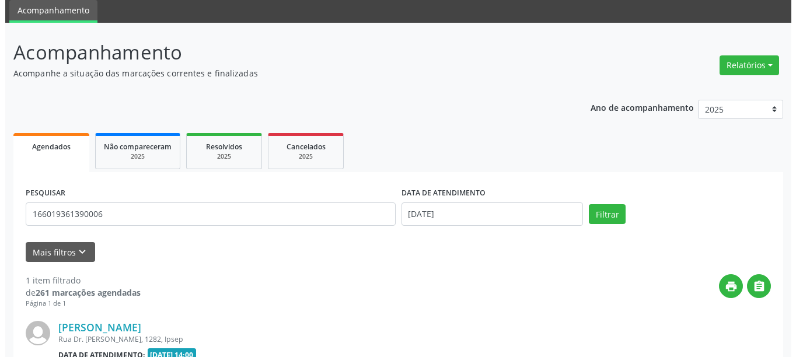
scroll to position [171, 0]
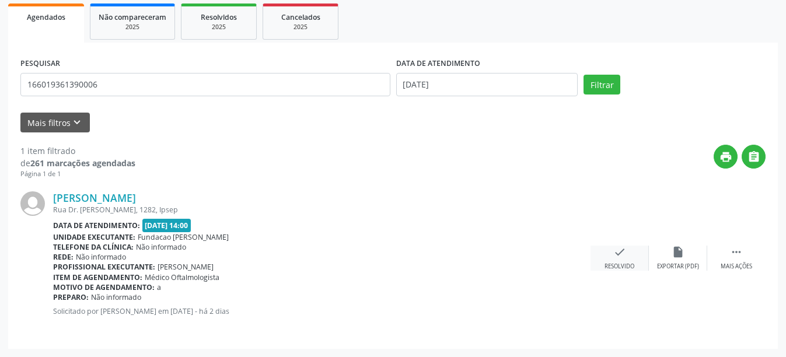
click at [628, 265] on div "Resolvido" at bounding box center [619, 267] width 30 height 8
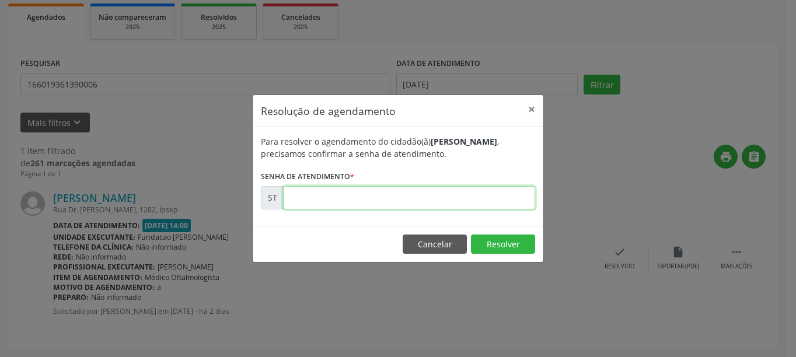
click at [387, 199] on input "text" at bounding box center [409, 197] width 252 height 23
click at [330, 193] on input "text" at bounding box center [409, 197] width 252 height 23
type input "00021568"
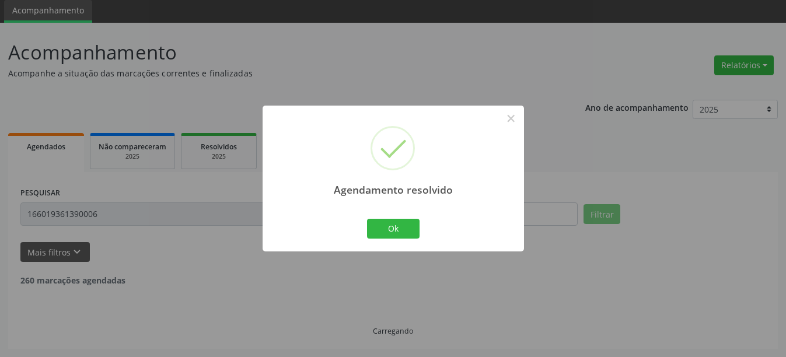
scroll to position [4, 0]
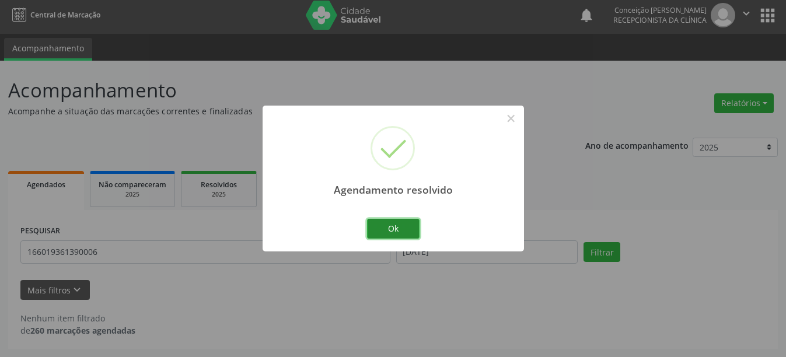
click at [414, 228] on button "Ok" at bounding box center [393, 229] width 53 height 20
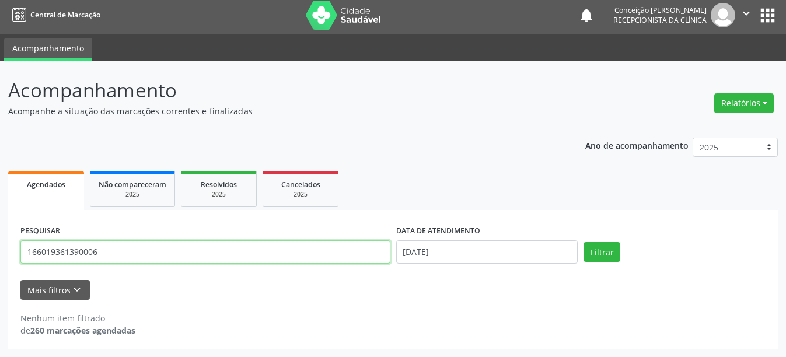
drag, startPoint x: 106, startPoint y: 258, endPoint x: 0, endPoint y: 263, distance: 106.3
click at [0, 263] on div "Acompanhamento Acompanhe a situação das marcações correntes e finalizadas Relat…" at bounding box center [393, 209] width 786 height 296
type input "702102785965590"
click at [583, 242] on button "Filtrar" at bounding box center [601, 252] width 37 height 20
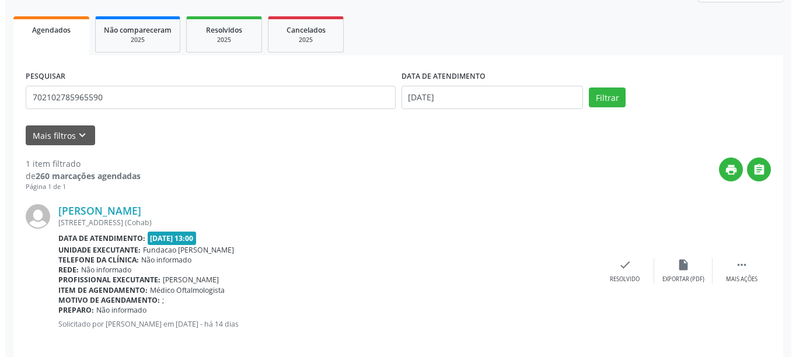
scroll to position [171, 0]
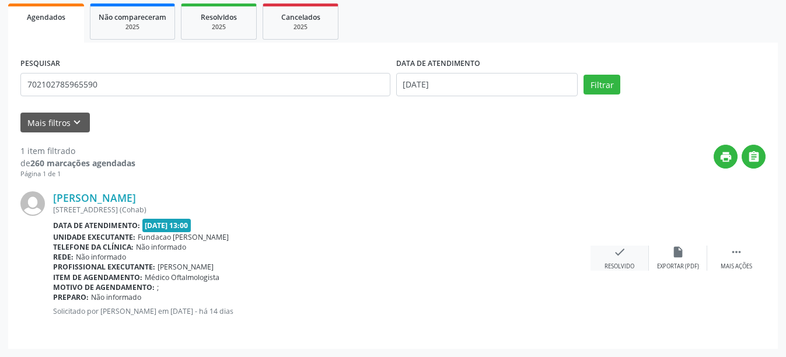
click at [620, 251] on icon "check" at bounding box center [619, 252] width 13 height 13
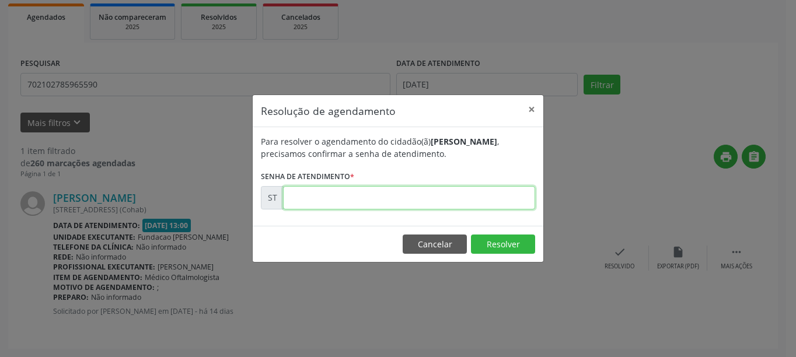
click at [419, 195] on input "text" at bounding box center [409, 197] width 252 height 23
type input "00019605"
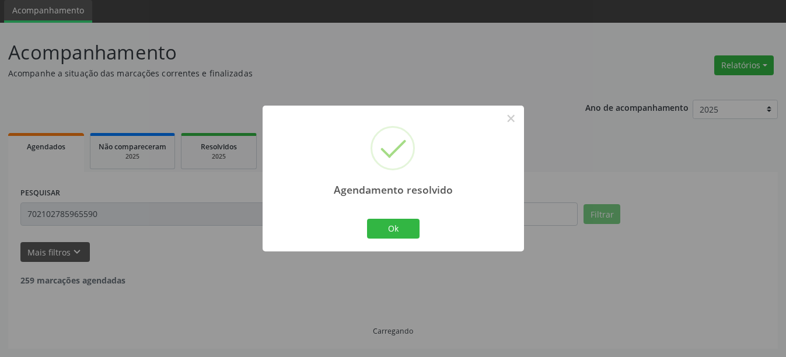
scroll to position [4, 0]
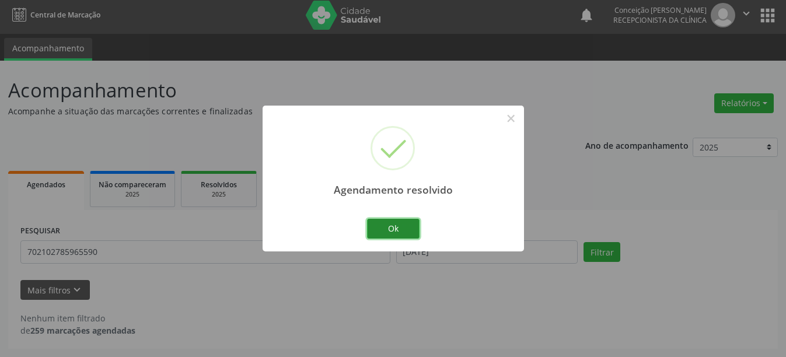
click at [408, 223] on button "Ok" at bounding box center [393, 229] width 53 height 20
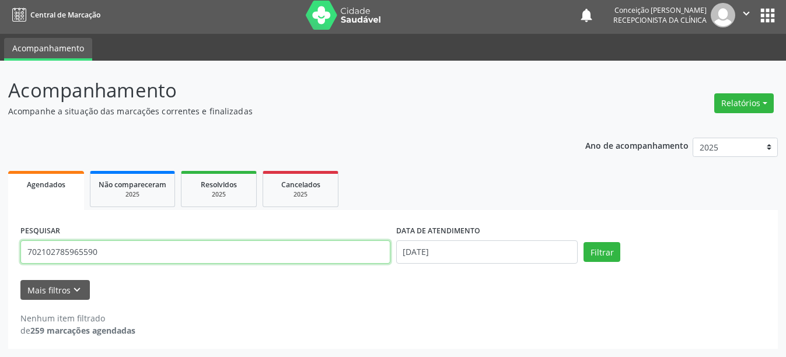
drag, startPoint x: 140, startPoint y: 256, endPoint x: 0, endPoint y: 241, distance: 140.8
click at [0, 241] on div "Acompanhamento Acompanhe a situação das marcações correntes e finalizadas Relat…" at bounding box center [393, 209] width 786 height 296
type input "898050094445275"
click at [583, 242] on button "Filtrar" at bounding box center [601, 252] width 37 height 20
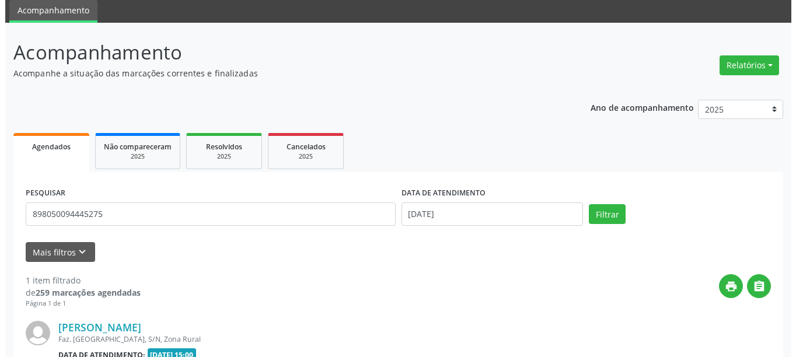
scroll to position [100, 0]
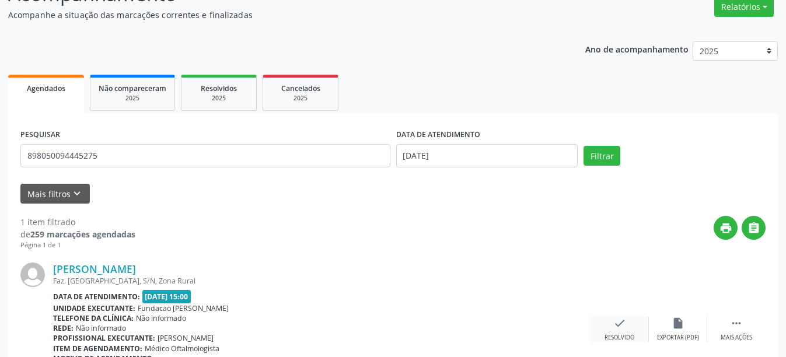
click at [617, 340] on div "Resolvido" at bounding box center [619, 338] width 30 height 8
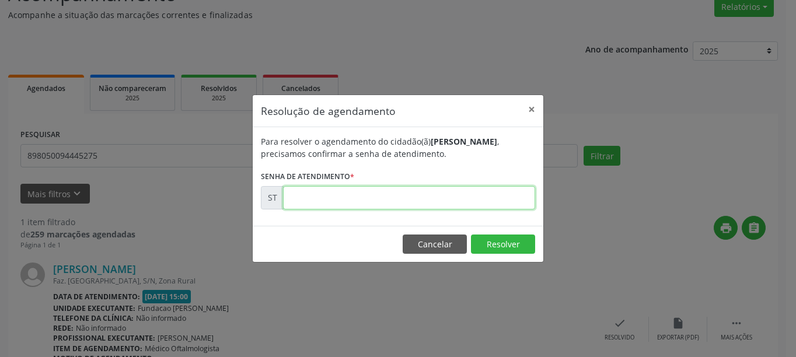
click at [398, 199] on input "text" at bounding box center [409, 197] width 252 height 23
type input "00021588"
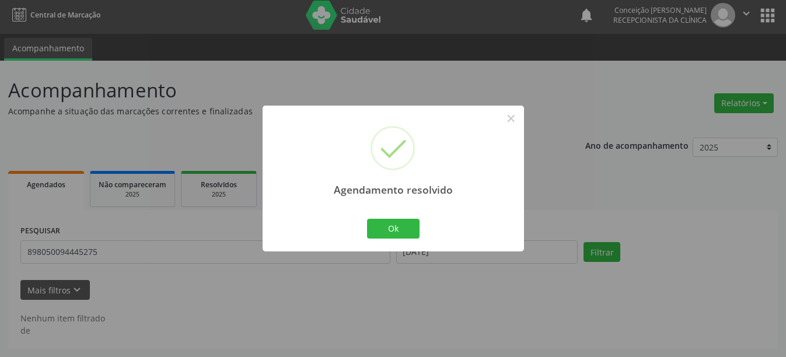
scroll to position [4, 0]
click at [398, 225] on button "Ok" at bounding box center [393, 229] width 53 height 20
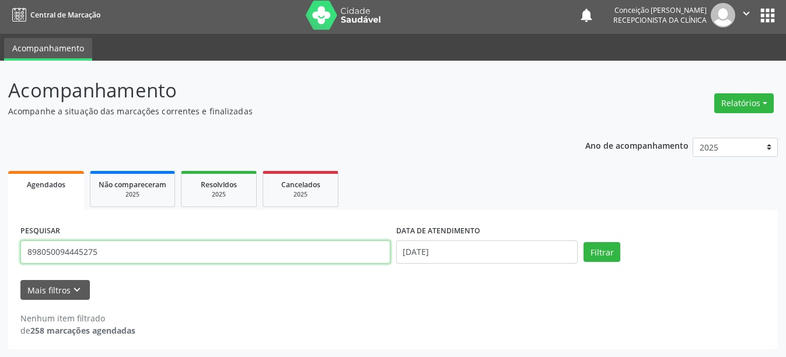
drag, startPoint x: 184, startPoint y: 257, endPoint x: 24, endPoint y: 249, distance: 160.7
click at [24, 249] on input "898050094445275" at bounding box center [205, 251] width 370 height 23
type input "209136165290006"
click at [583, 242] on button "Filtrar" at bounding box center [601, 252] width 37 height 20
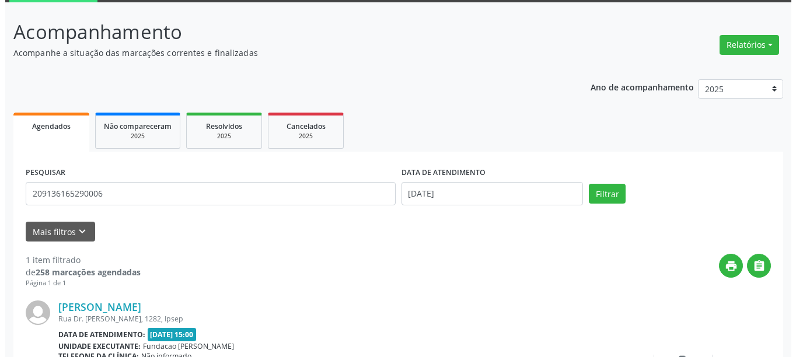
scroll to position [171, 0]
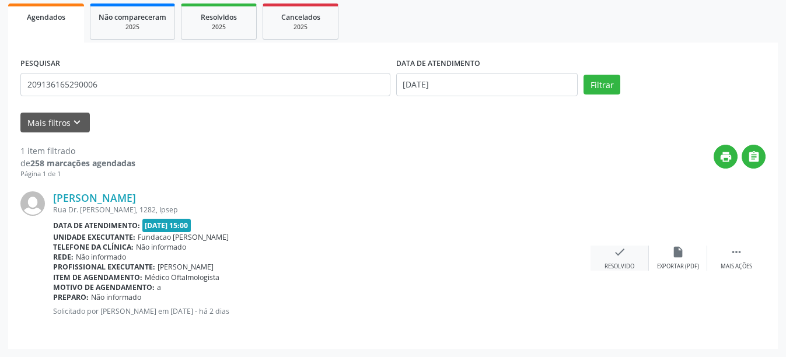
click at [622, 252] on icon "check" at bounding box center [619, 252] width 13 height 13
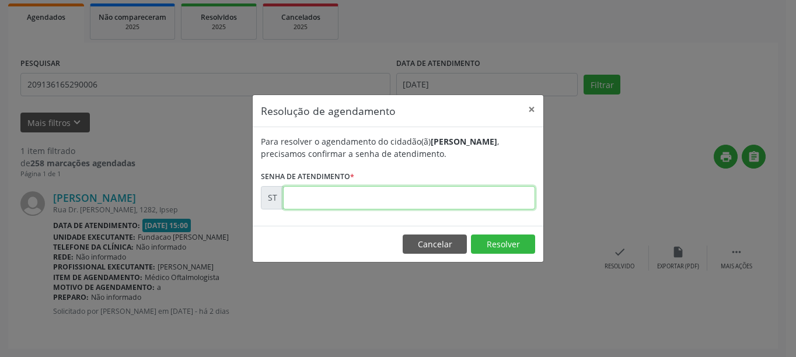
click at [362, 196] on input "text" at bounding box center [409, 197] width 252 height 23
type input "00021577"
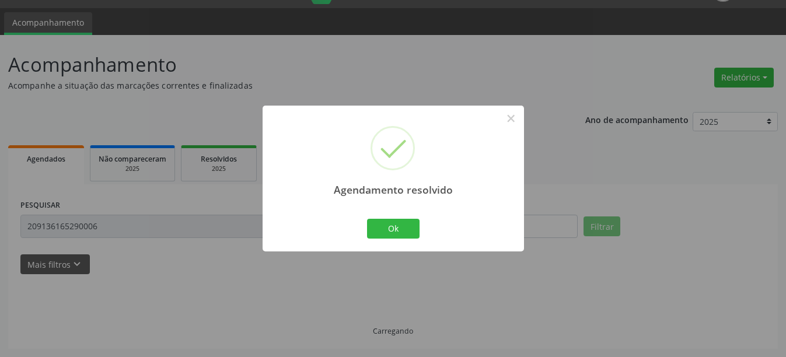
scroll to position [4, 0]
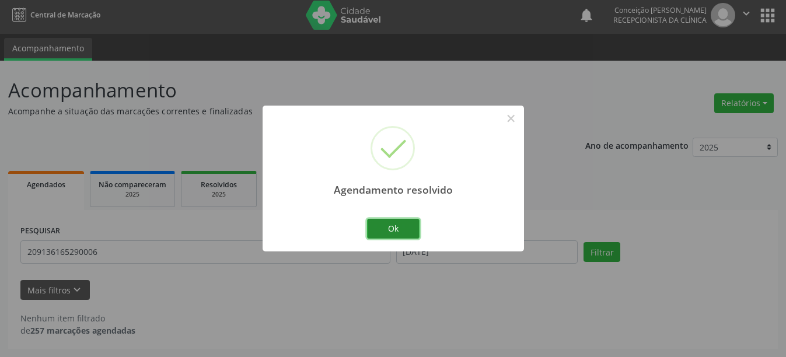
click at [403, 228] on button "Ok" at bounding box center [393, 229] width 53 height 20
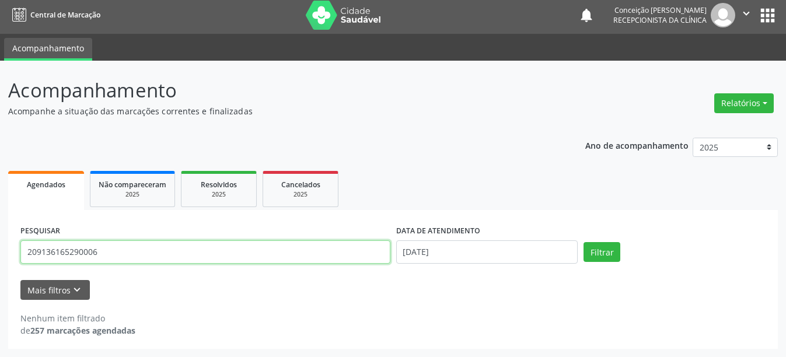
drag, startPoint x: 145, startPoint y: 257, endPoint x: 0, endPoint y: 236, distance: 146.2
click at [0, 236] on div "Acompanhamento Acompanhe a situação das marcações correntes e finalizadas Relat…" at bounding box center [393, 209] width 786 height 296
type input "702007810772784"
click at [583, 242] on button "Filtrar" at bounding box center [601, 252] width 37 height 20
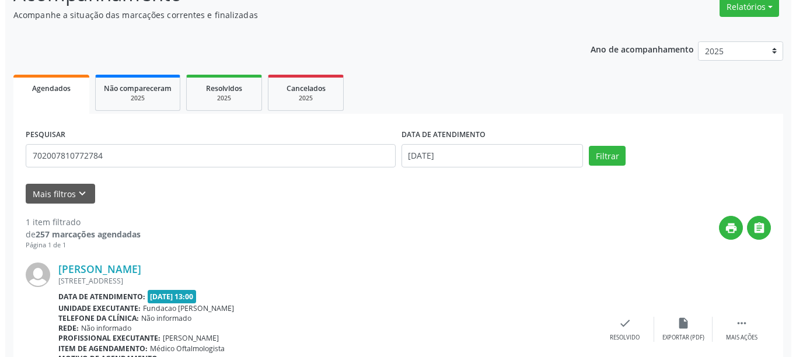
scroll to position [171, 0]
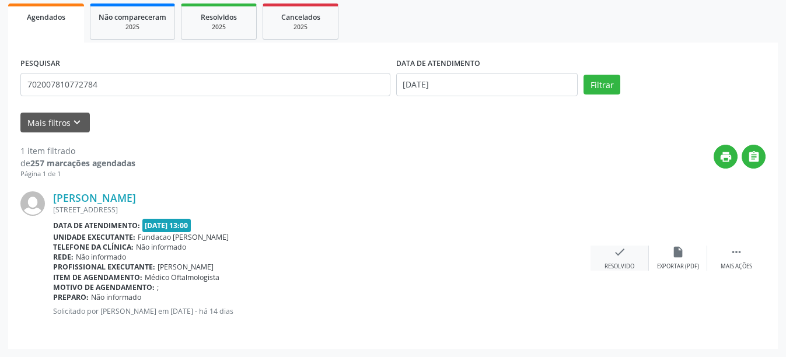
click at [622, 256] on icon "check" at bounding box center [619, 252] width 13 height 13
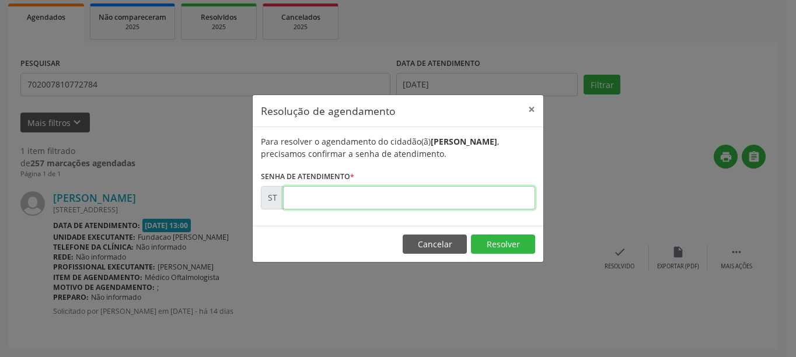
click at [326, 200] on input "text" at bounding box center [409, 197] width 252 height 23
type input "00019603"
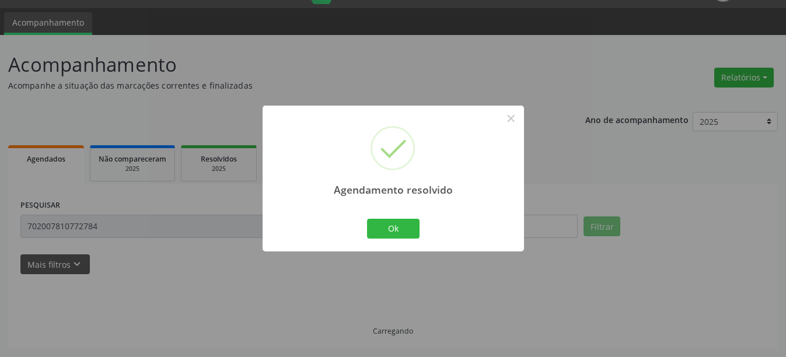
scroll to position [4, 0]
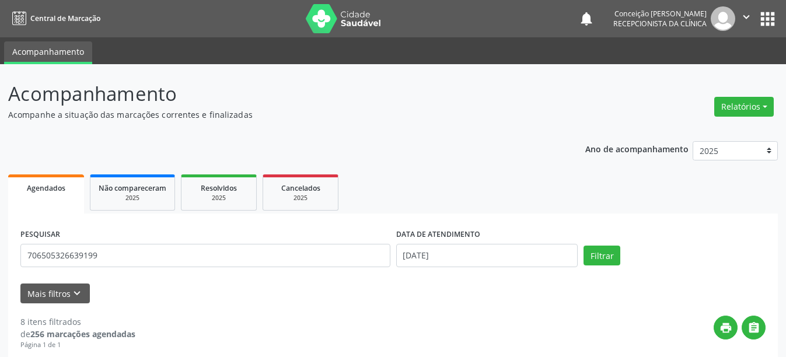
type input "706505326639199"
click at [583, 246] on button "Filtrar" at bounding box center [601, 256] width 37 height 20
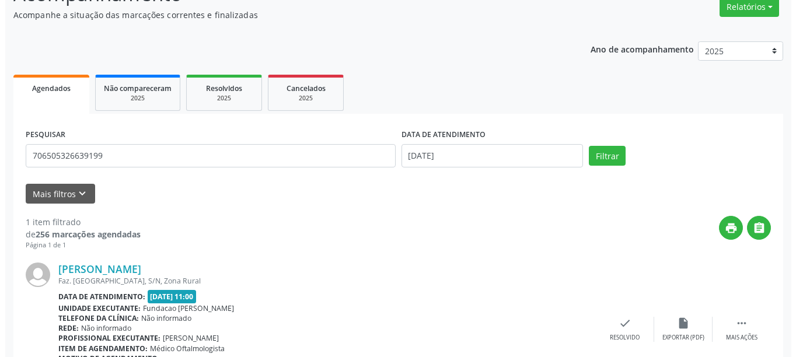
scroll to position [171, 0]
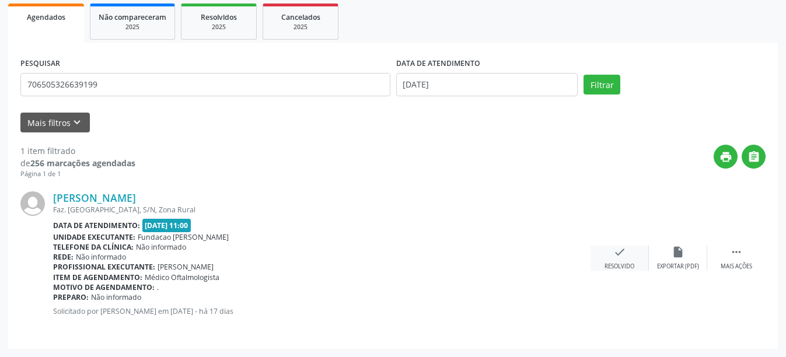
click at [621, 261] on div "check Resolvido" at bounding box center [619, 258] width 58 height 25
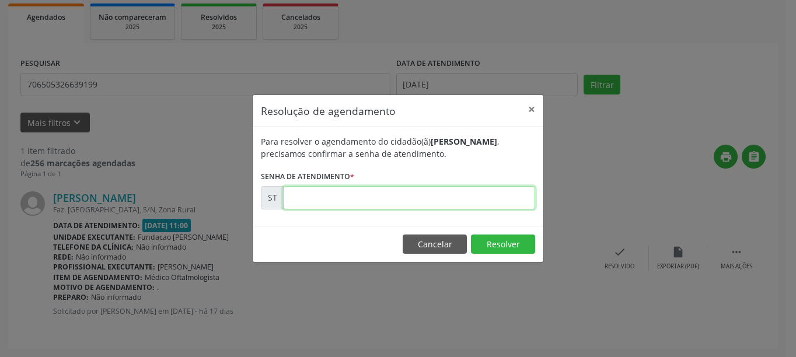
click at [388, 191] on input "text" at bounding box center [409, 197] width 252 height 23
type input "00017490"
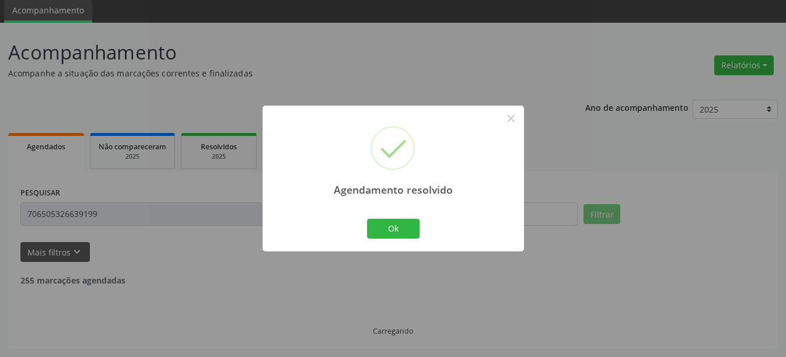
scroll to position [4, 0]
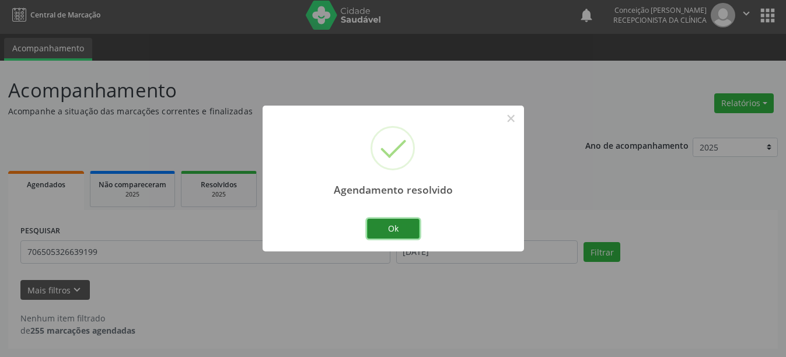
click at [392, 229] on button "Ok" at bounding box center [393, 229] width 53 height 20
